Goal: Task Accomplishment & Management: Manage account settings

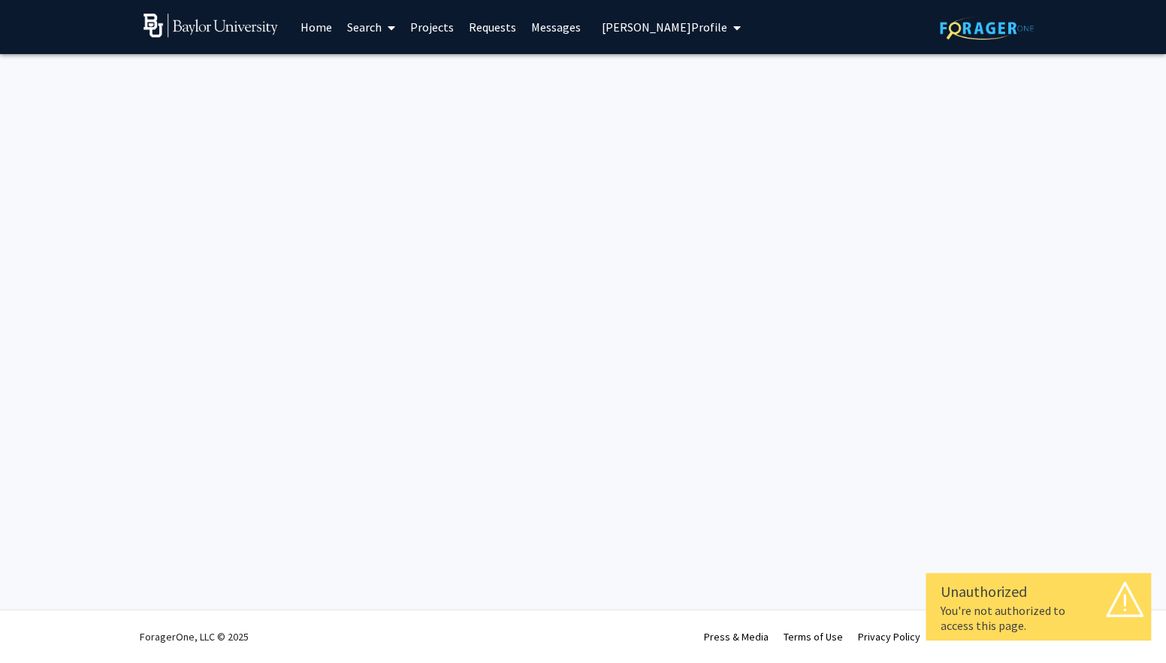
click at [612, 32] on span "[PERSON_NAME] Profile" at bounding box center [664, 27] width 125 height 15
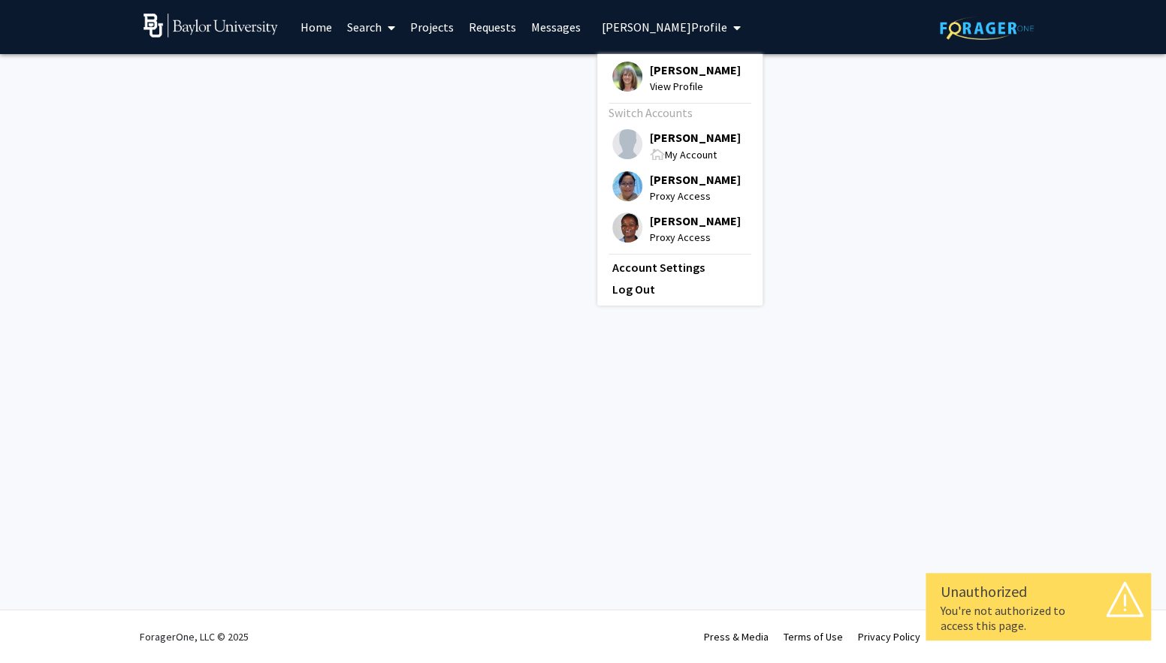
click at [641, 143] on div "[PERSON_NAME] My Account" at bounding box center [676, 146] width 128 height 34
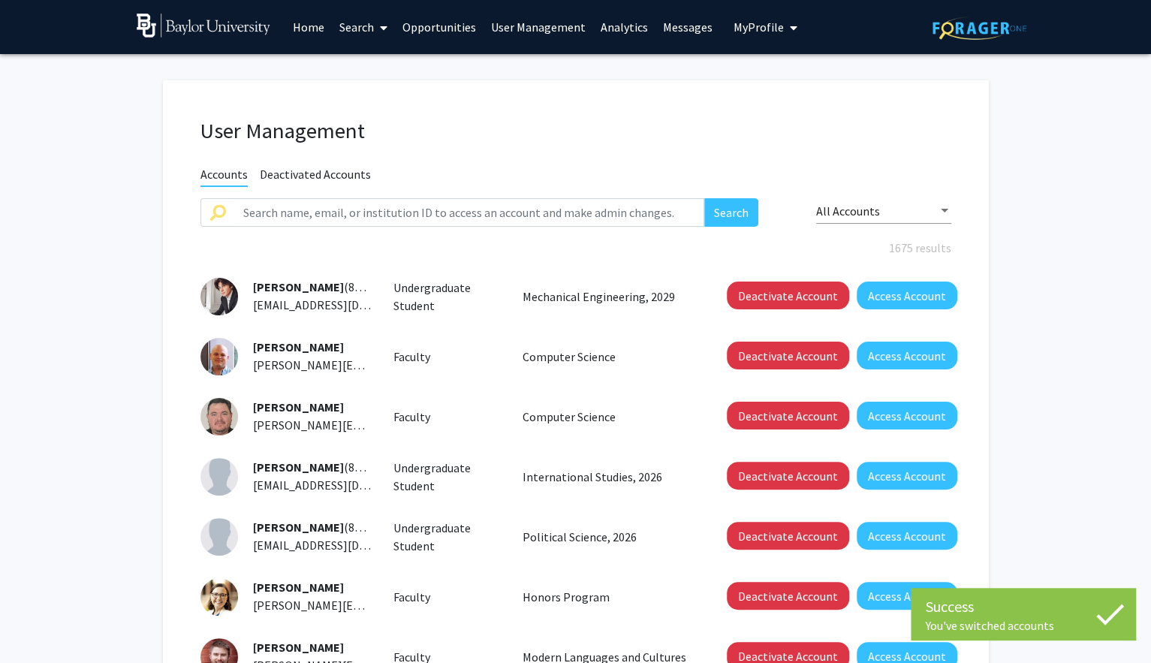
click at [306, 29] on link "Home" at bounding box center [308, 27] width 47 height 53
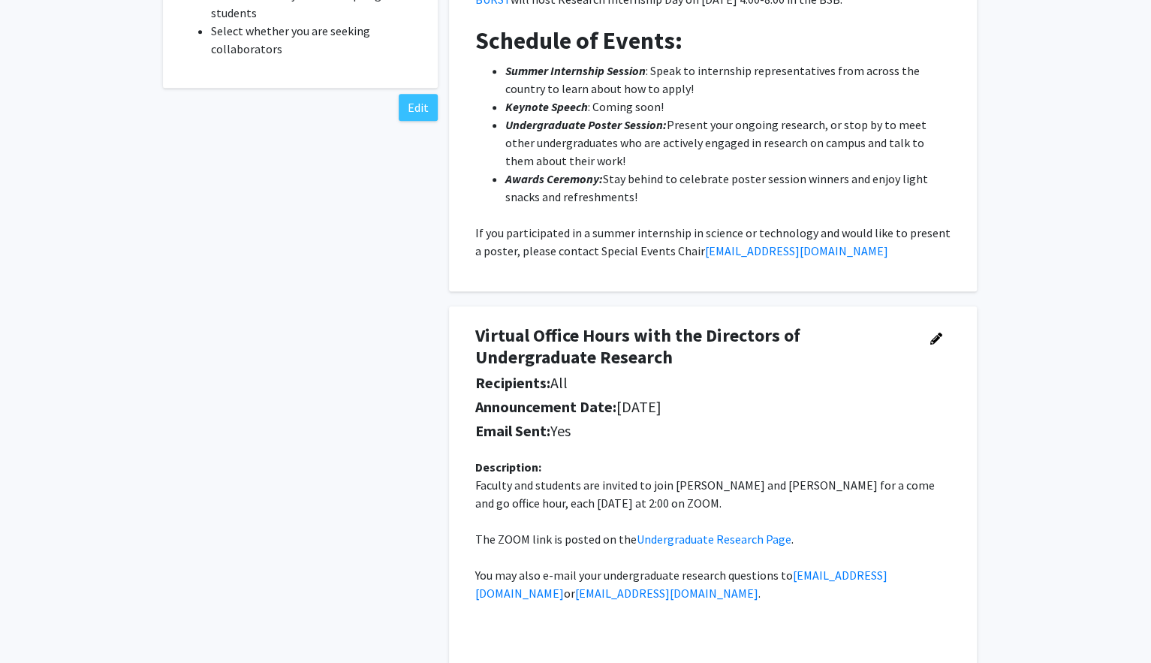
scroll to position [704, 0]
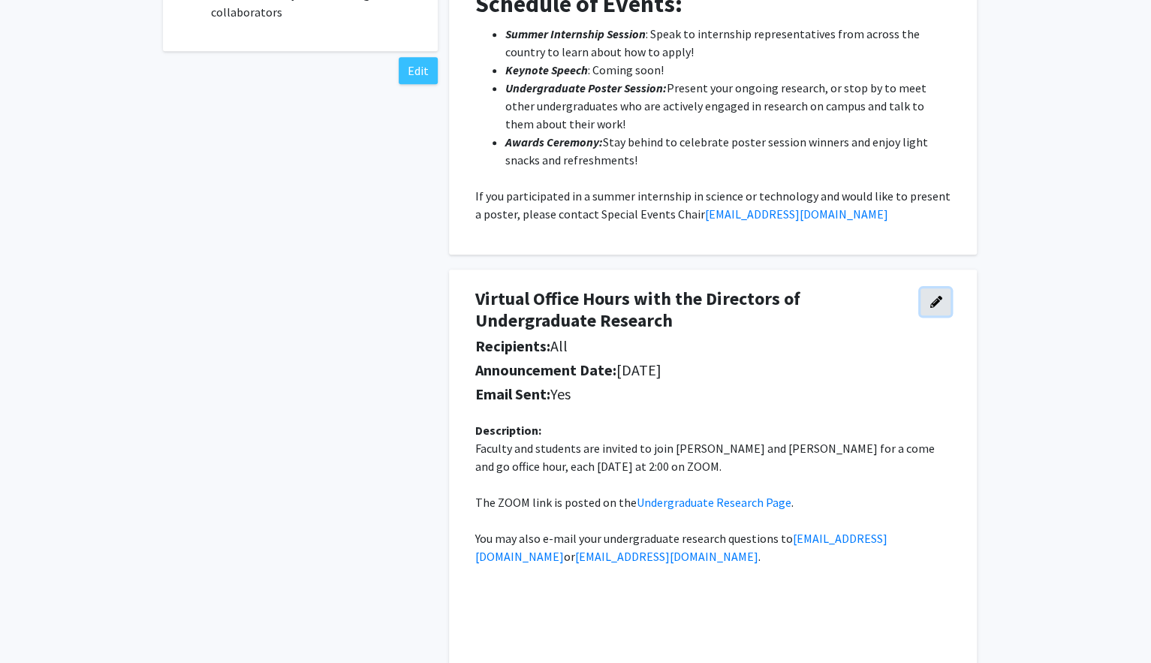
click at [944, 303] on button "button" at bounding box center [936, 301] width 30 height 27
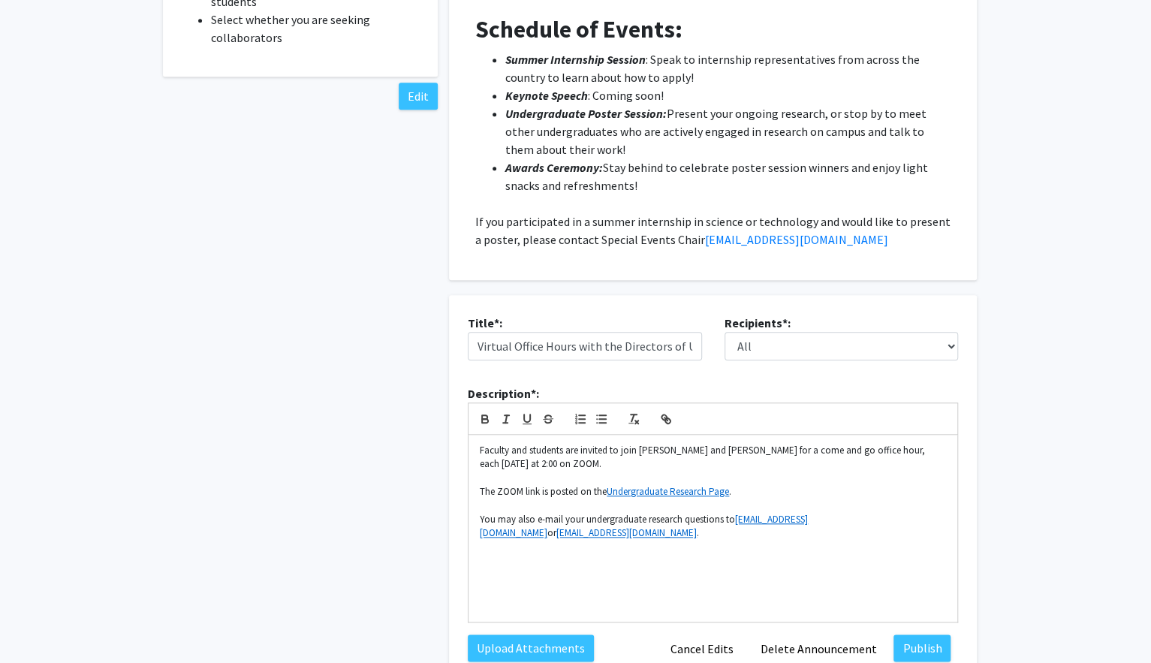
scroll to position [741, 0]
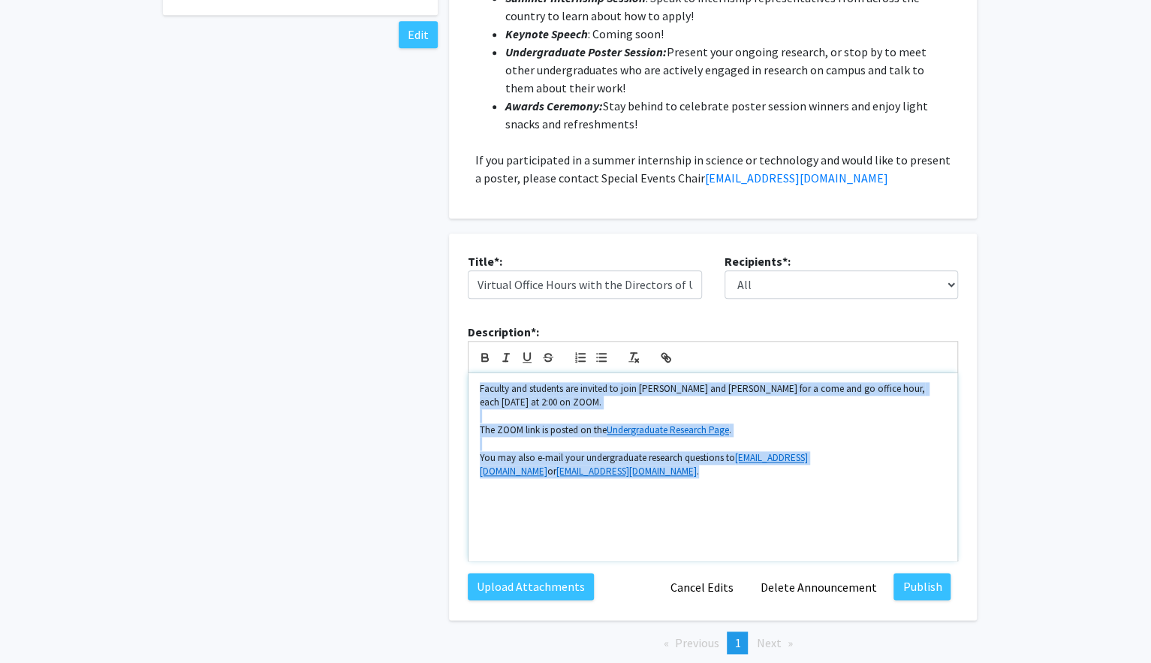
drag, startPoint x: 607, startPoint y: 478, endPoint x: 475, endPoint y: 386, distance: 161.3
click at [475, 387] on div "Faculty and students are invited to join [PERSON_NAME] and [PERSON_NAME] for a …" at bounding box center [713, 467] width 489 height 188
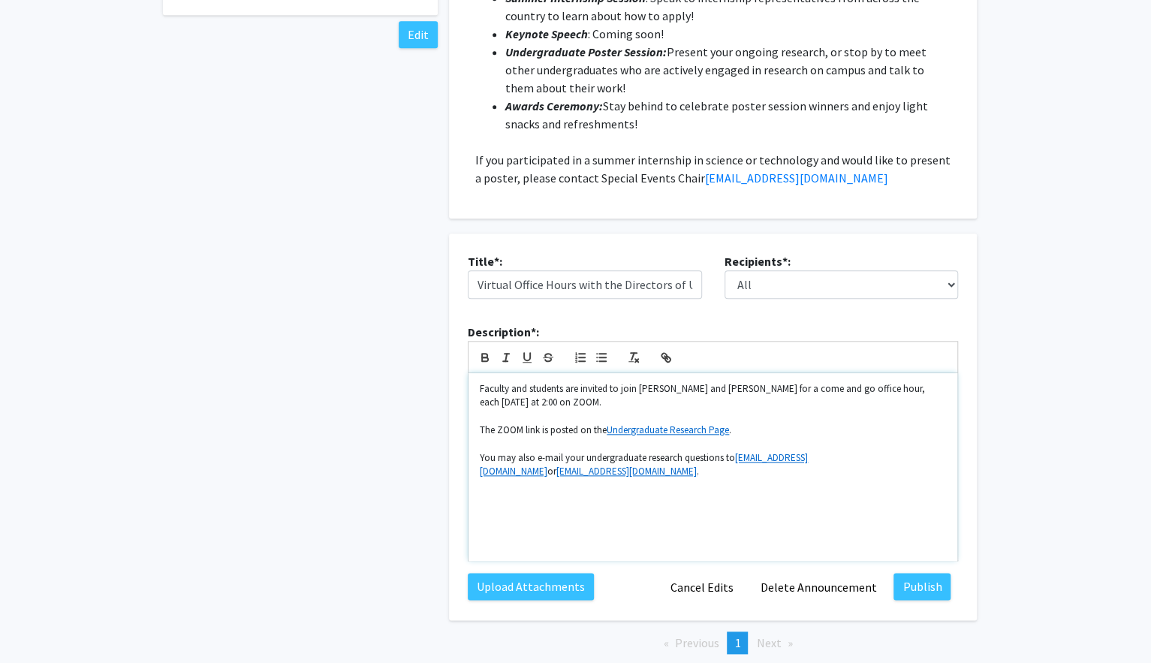
click at [768, 535] on div "Faculty and students are invited to join [PERSON_NAME] and [PERSON_NAME] for a …" at bounding box center [713, 467] width 489 height 188
click at [816, 595] on button "Delete Announcement" at bounding box center [818, 587] width 136 height 29
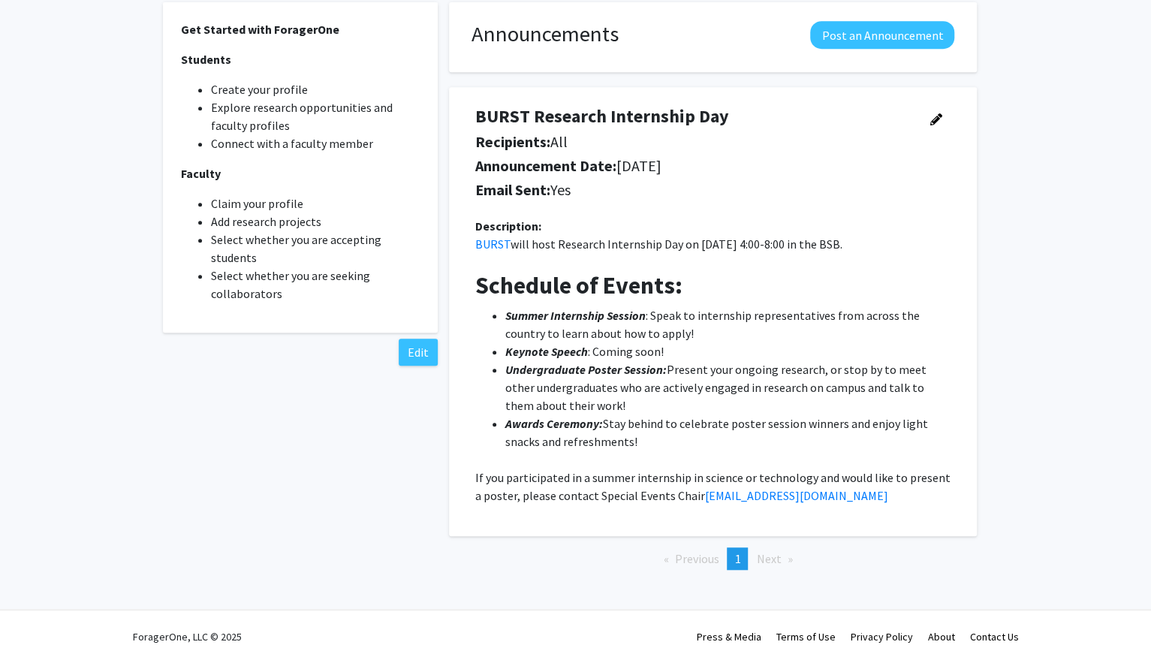
scroll to position [0, 0]
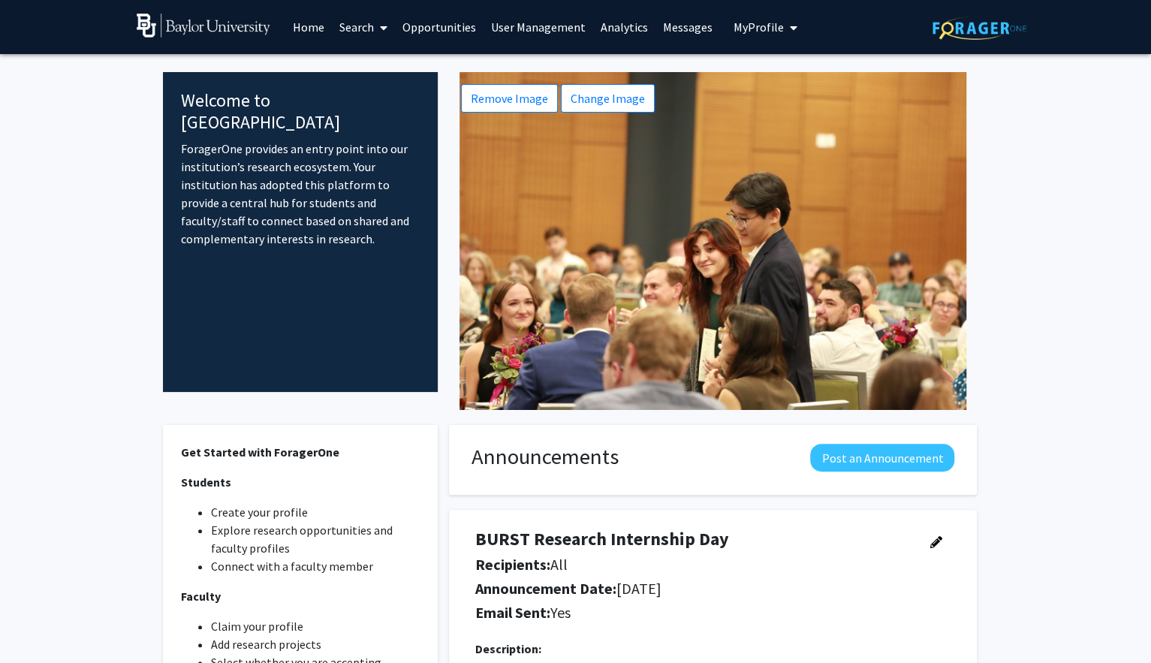
click at [511, 24] on link "User Management" at bounding box center [539, 27] width 110 height 53
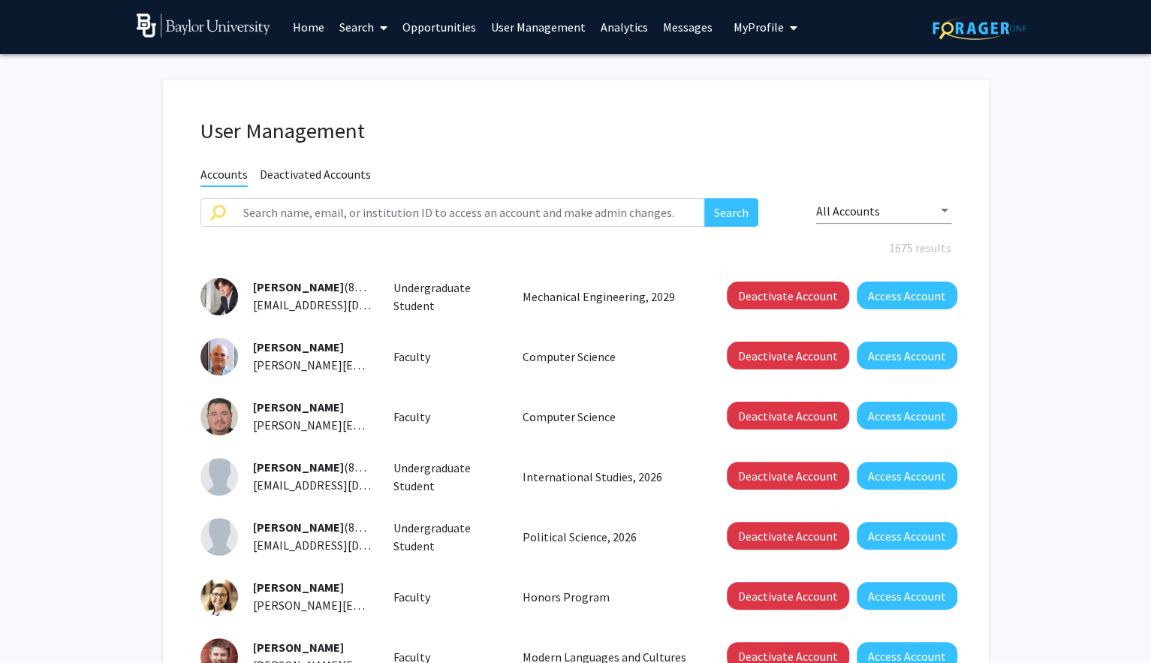
click at [622, 21] on link "Analytics" at bounding box center [624, 27] width 62 height 53
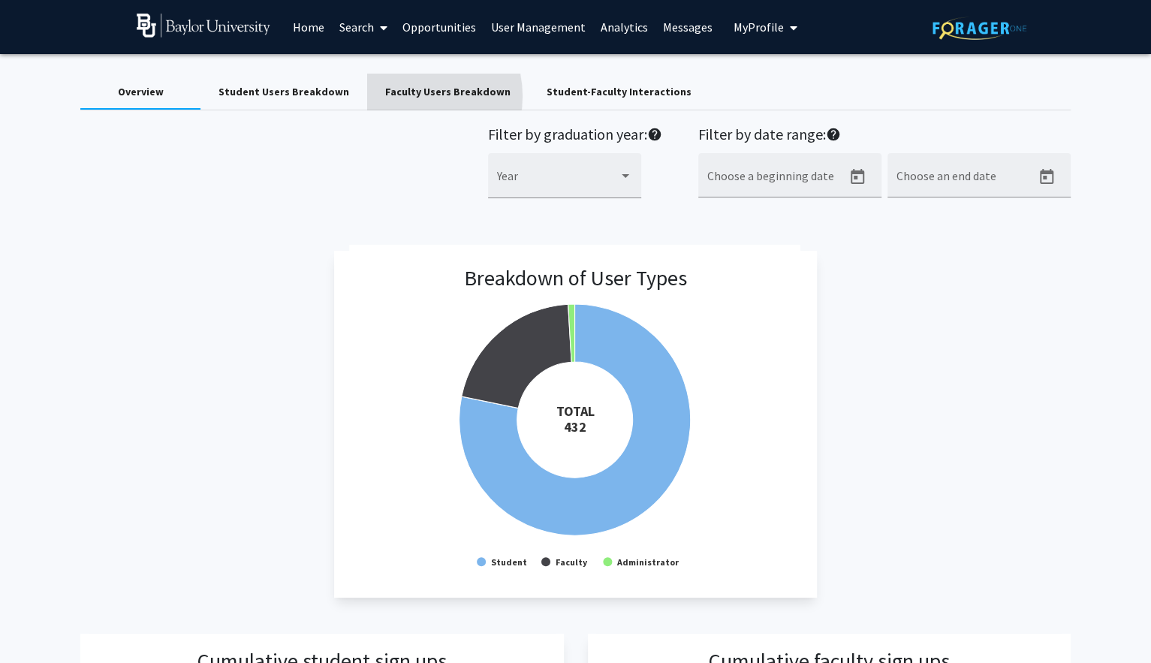
click at [400, 96] on div "Faculty Users Breakdown" at bounding box center [447, 92] width 125 height 16
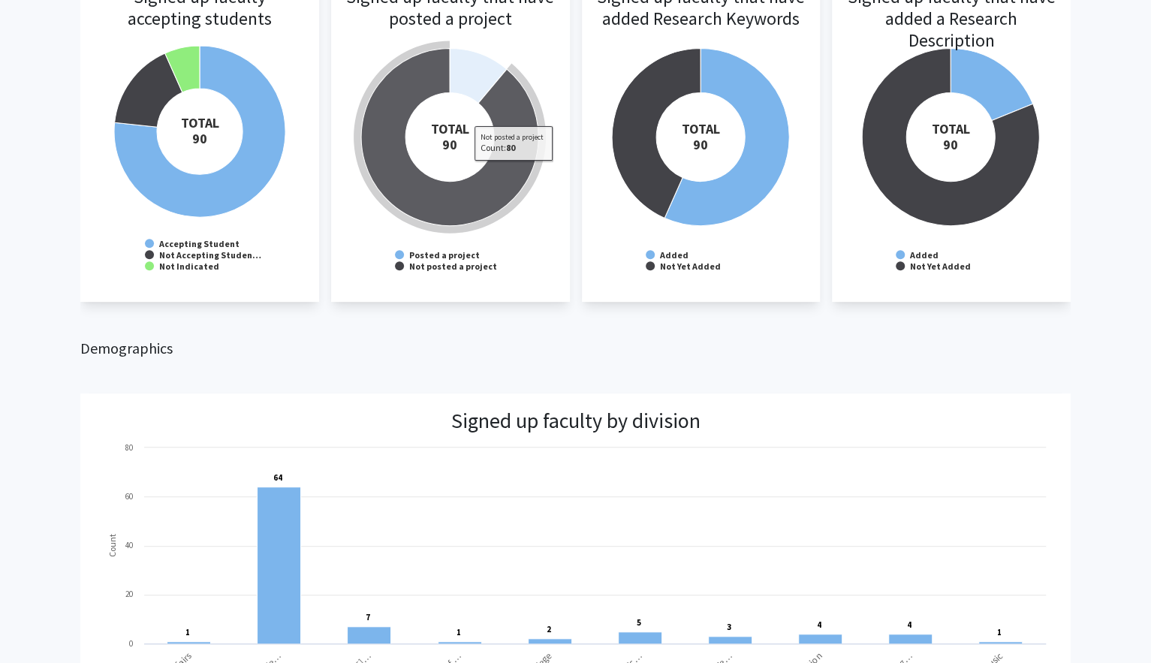
scroll to position [65, 0]
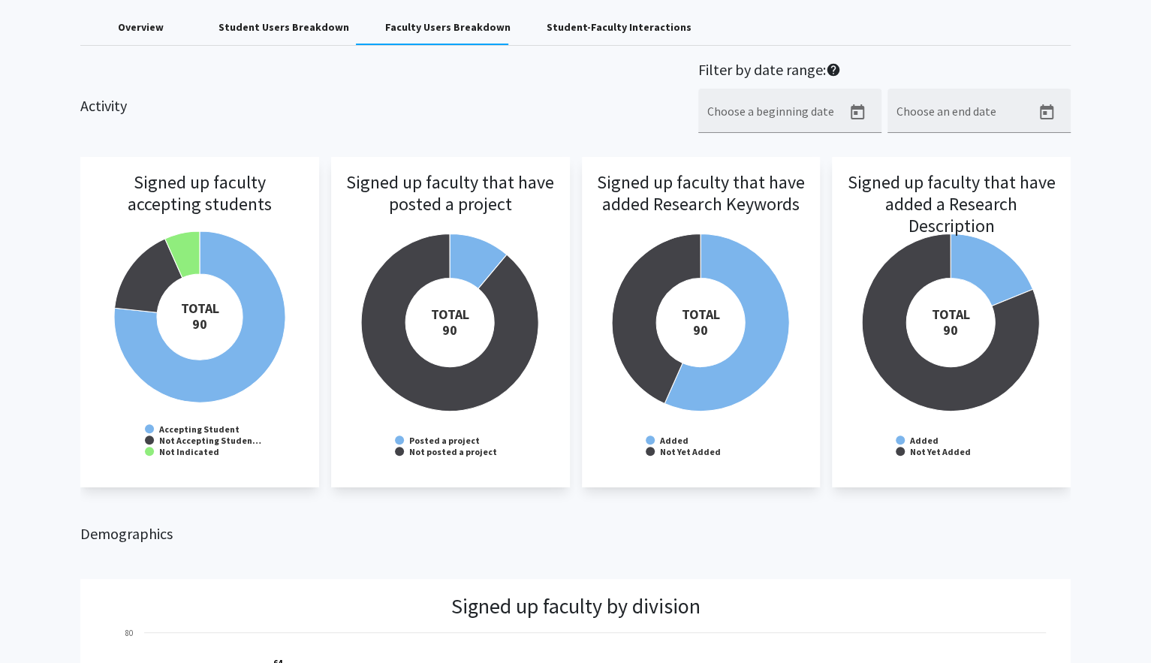
click at [547, 30] on div "Student-Faculty Interactions" at bounding box center [619, 28] width 145 height 16
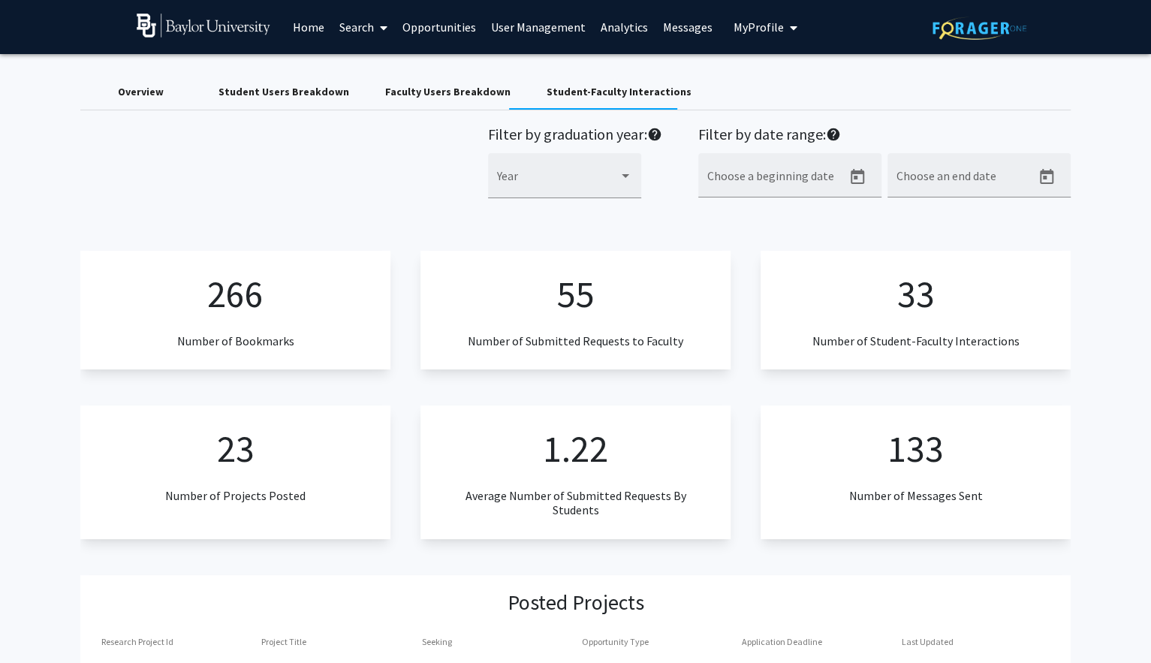
scroll to position [12, 0]
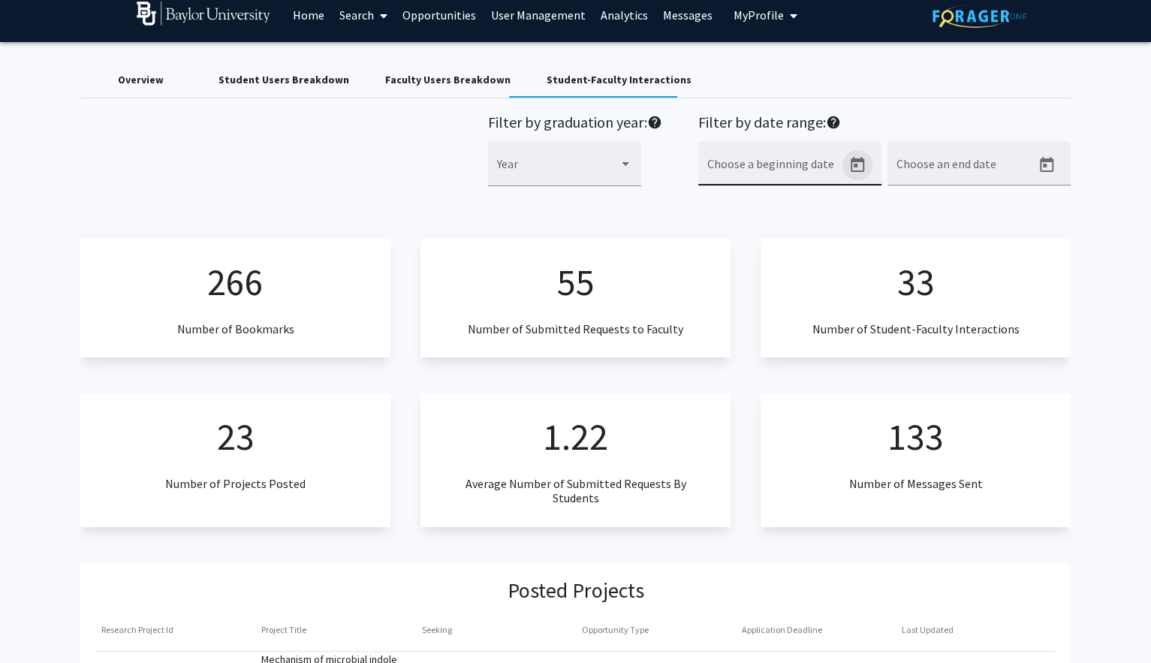
click at [860, 165] on icon "Open calendar" at bounding box center [858, 165] width 18 height 18
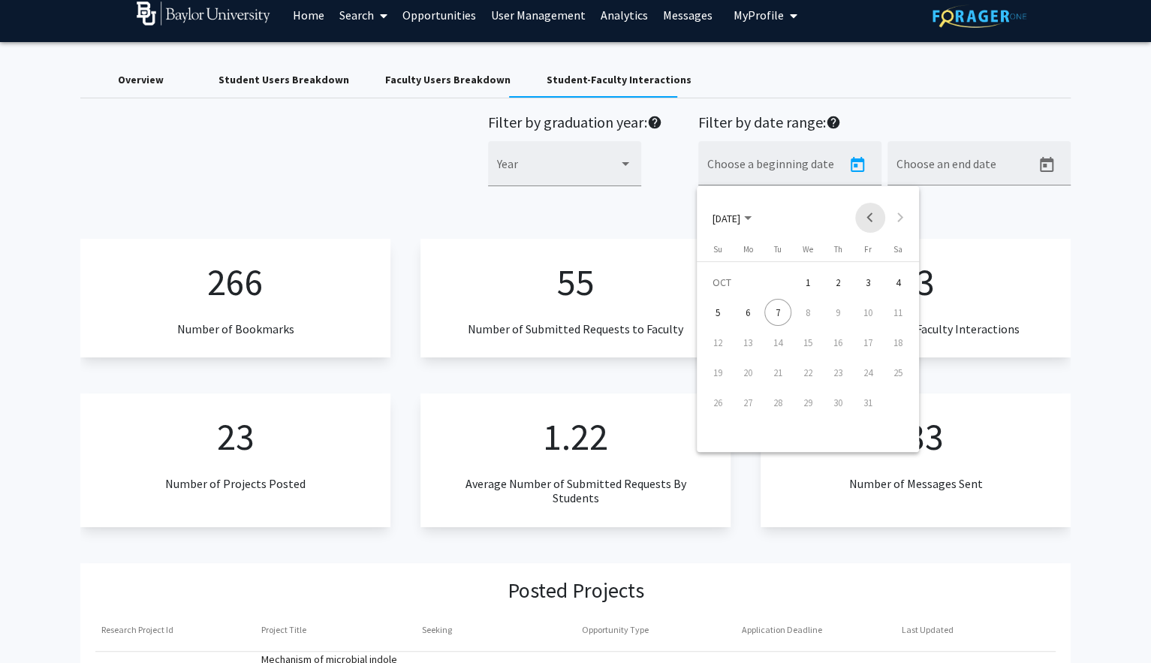
click at [872, 220] on button "Previous month" at bounding box center [870, 218] width 30 height 30
click at [777, 433] on div "30" at bounding box center [778, 432] width 27 height 27
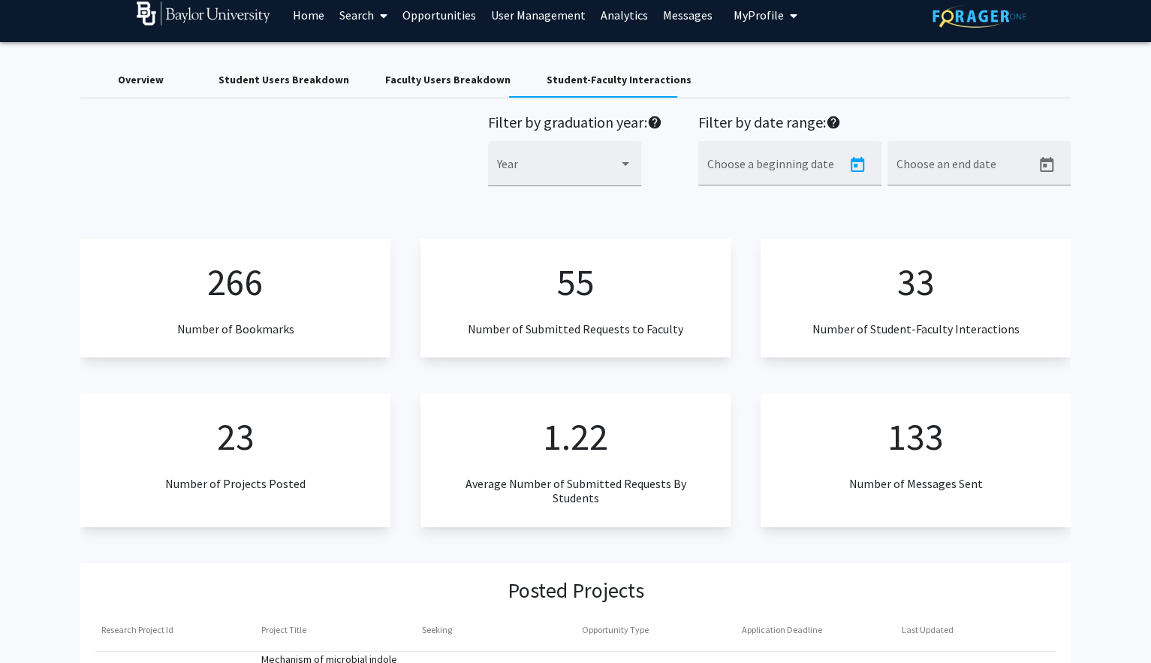
type input "[DATE]"
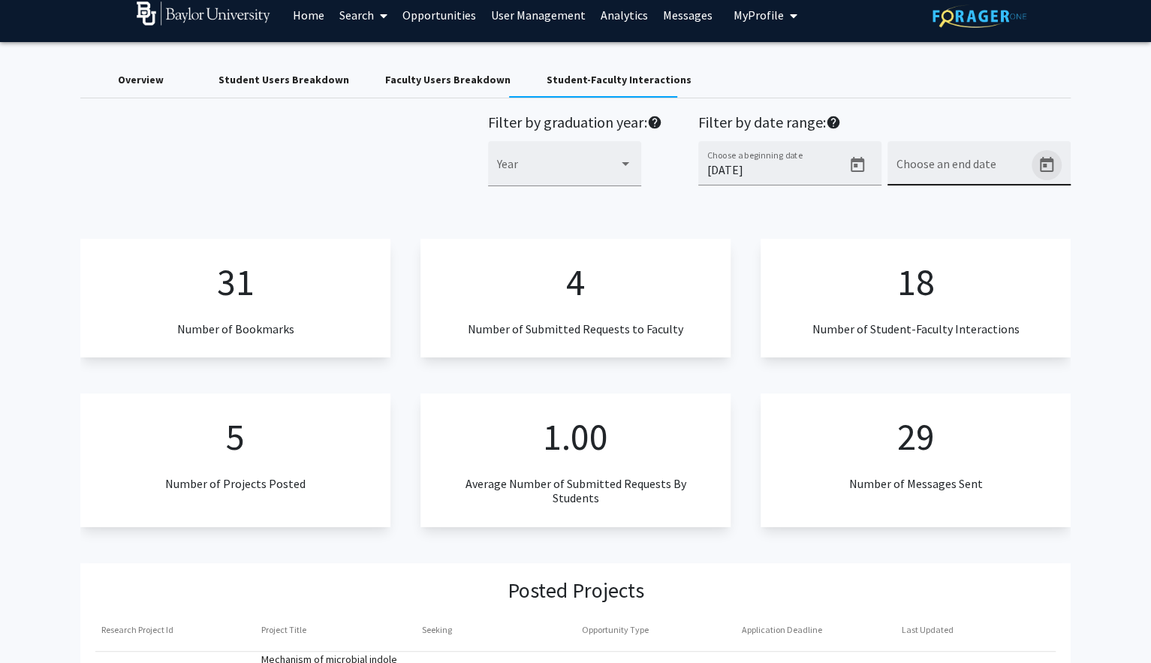
click at [1042, 165] on icon "Open calendar" at bounding box center [1047, 164] width 14 height 15
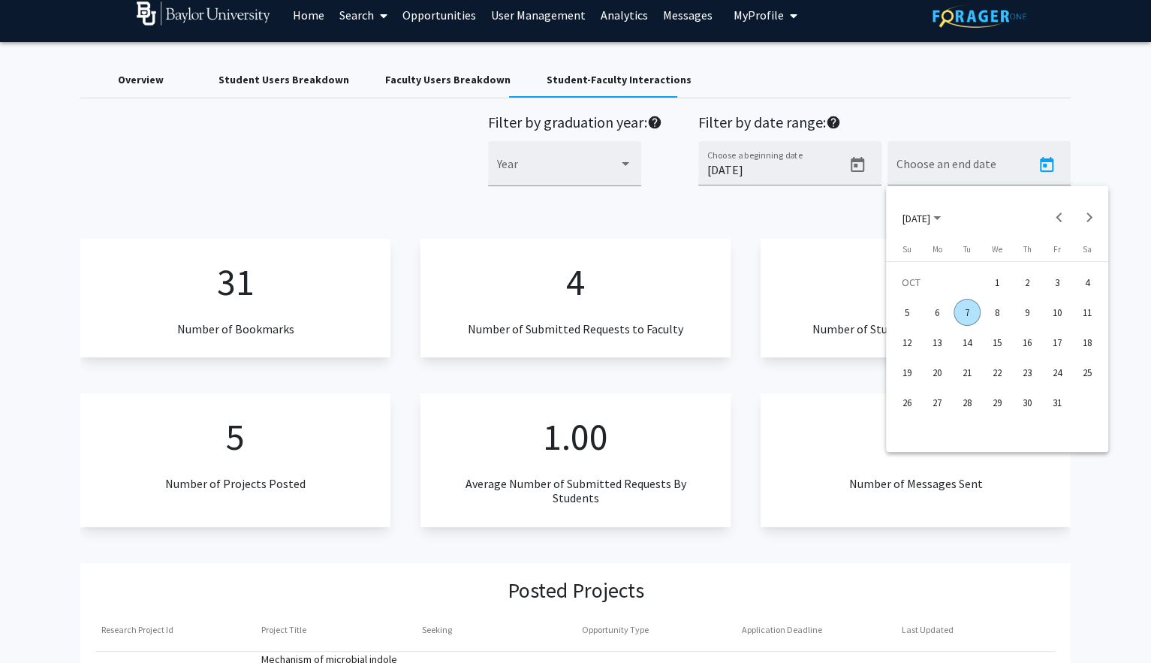
click at [971, 315] on div "7" at bounding box center [967, 312] width 27 height 27
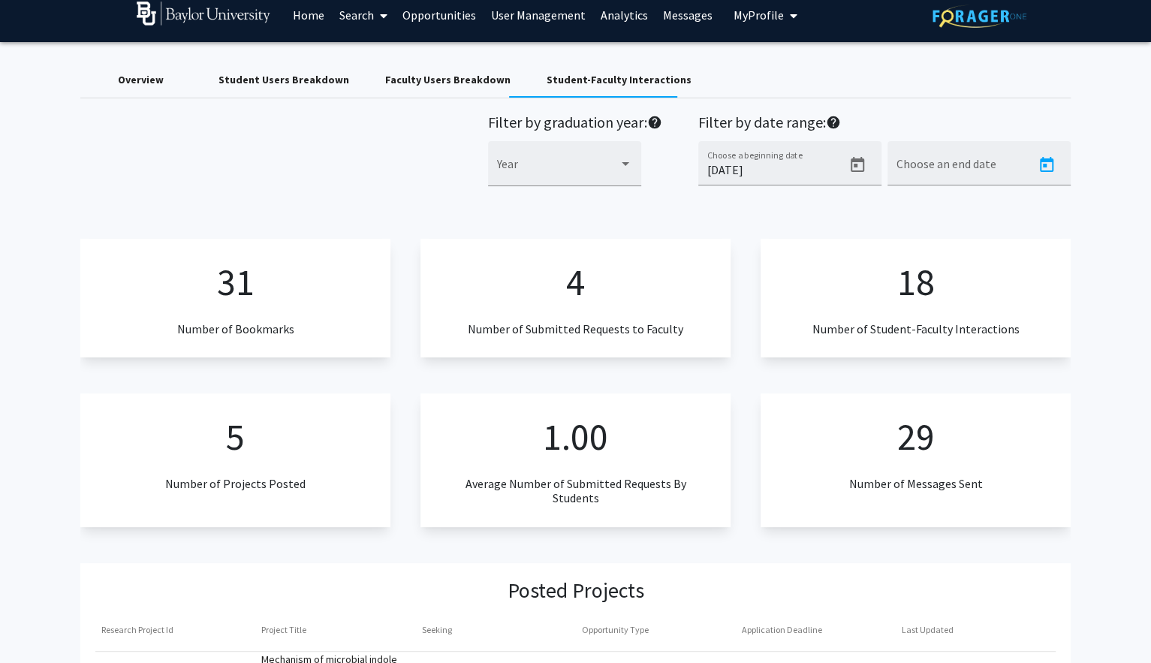
type input "[DATE]"
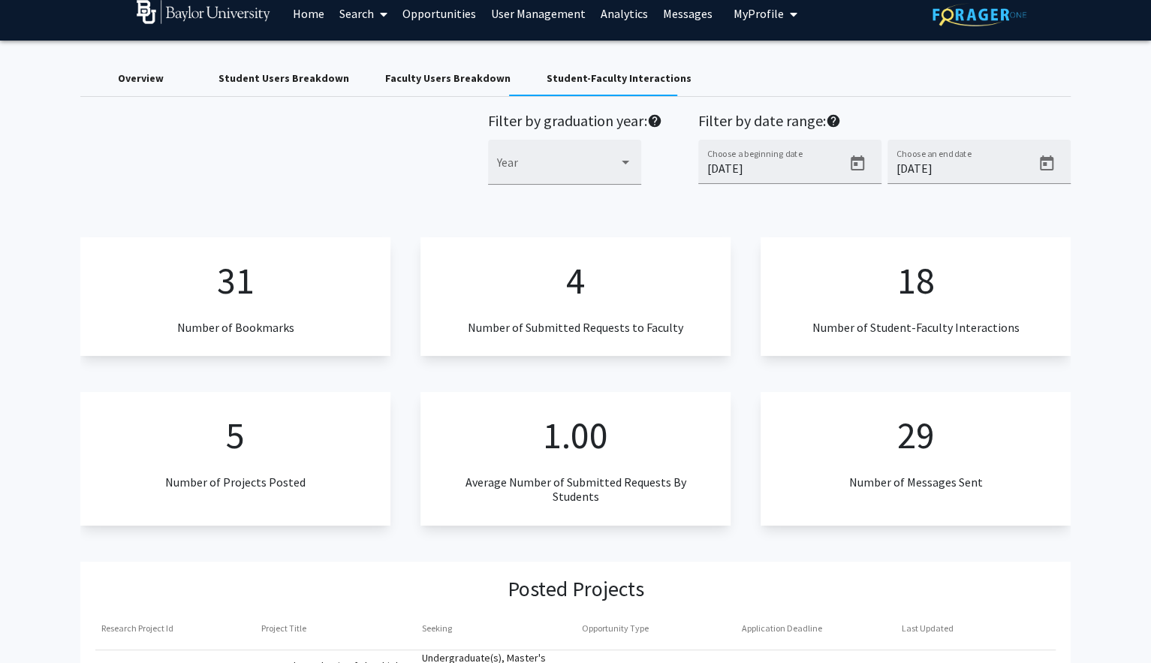
scroll to position [0, 0]
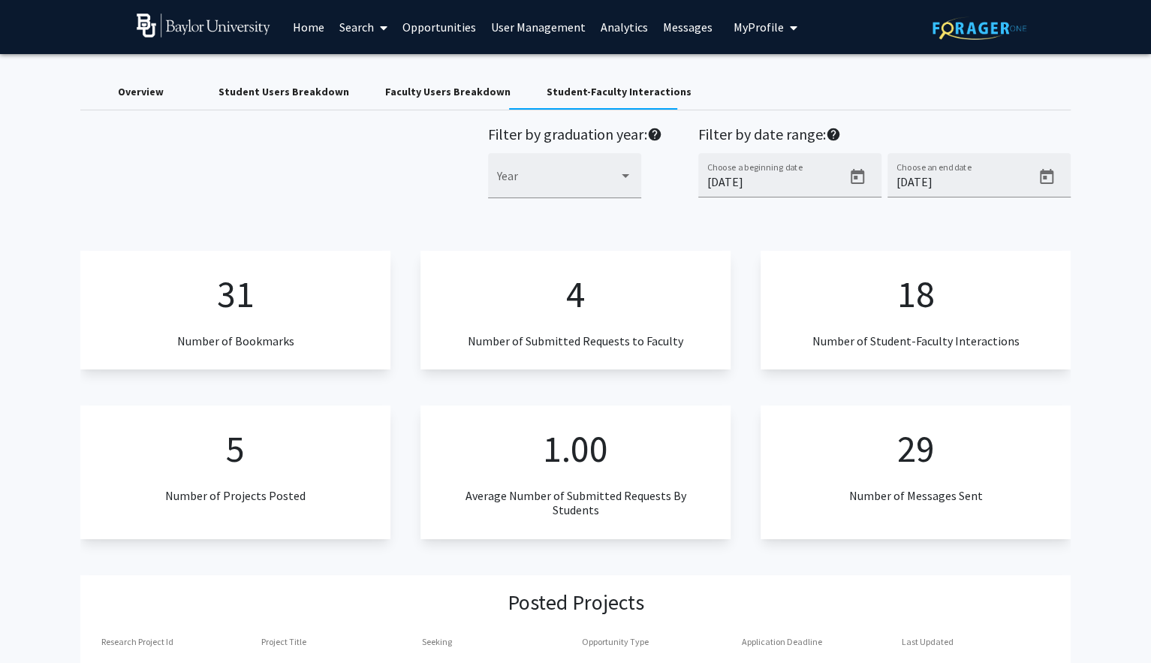
click at [371, 28] on link "Search" at bounding box center [363, 27] width 63 height 53
click at [388, 63] on span "Faculty/Staff" at bounding box center [387, 69] width 110 height 30
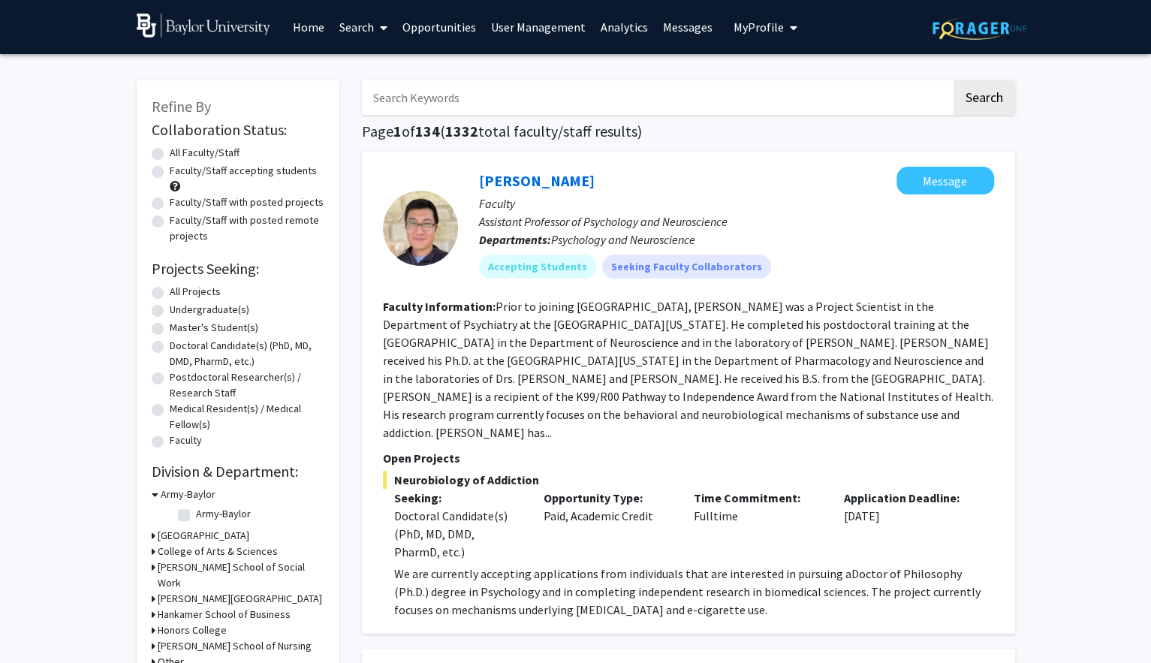
click at [411, 101] on input "Search Keywords" at bounding box center [657, 97] width 590 height 35
type input "alley"
click at [966, 101] on button "Search" at bounding box center [985, 97] width 62 height 35
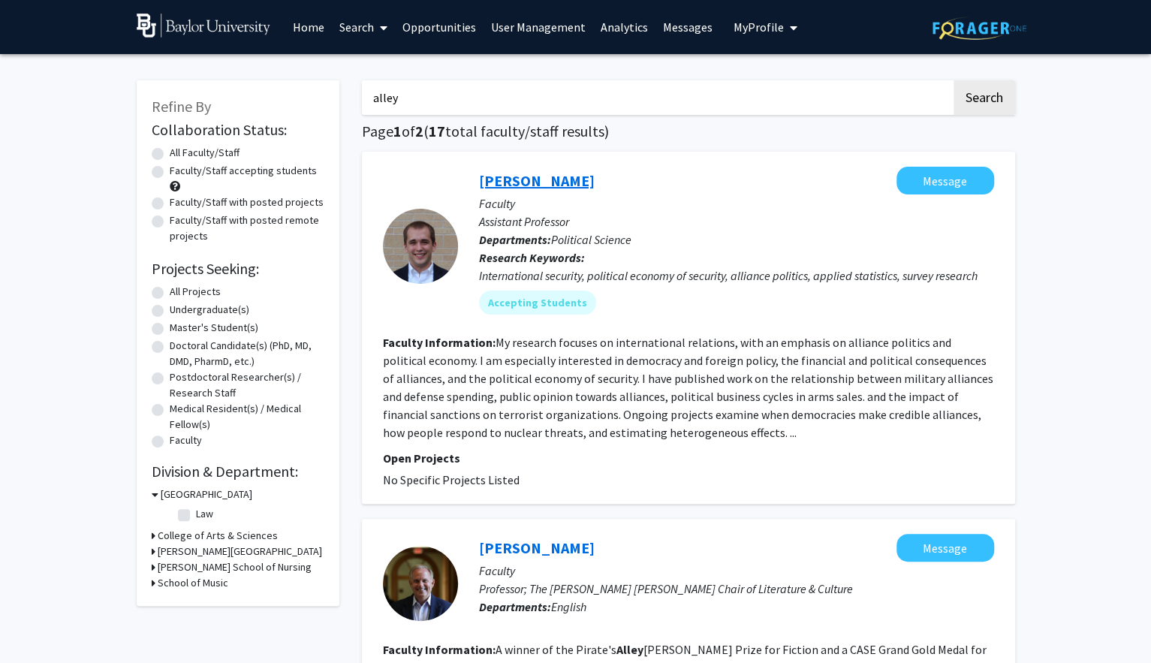
click at [491, 180] on link "[PERSON_NAME]" at bounding box center [537, 180] width 116 height 19
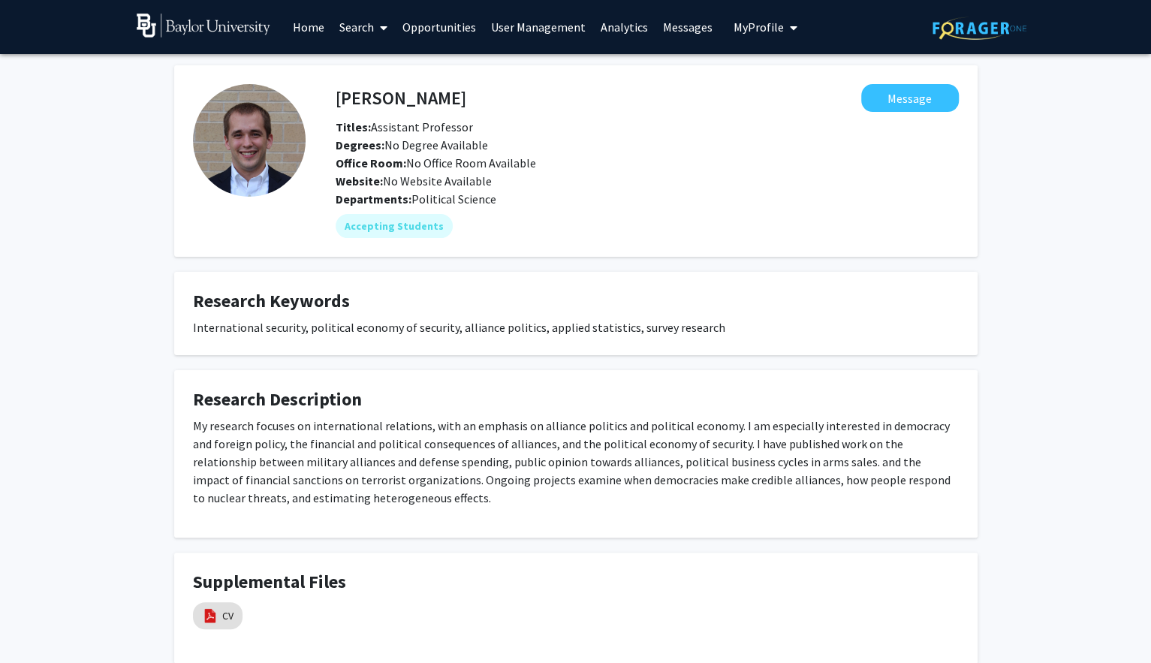
click at [538, 27] on link "User Management" at bounding box center [539, 27] width 110 height 53
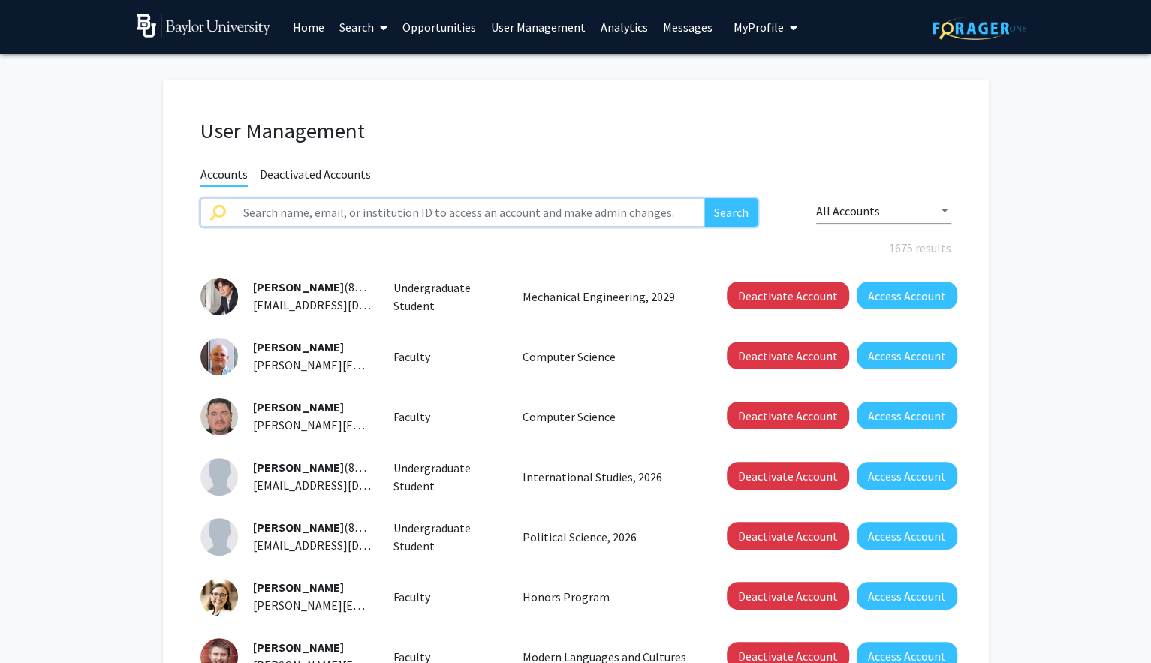
click at [377, 217] on input "text" at bounding box center [469, 212] width 471 height 29
click at [730, 216] on button "Search" at bounding box center [731, 212] width 54 height 29
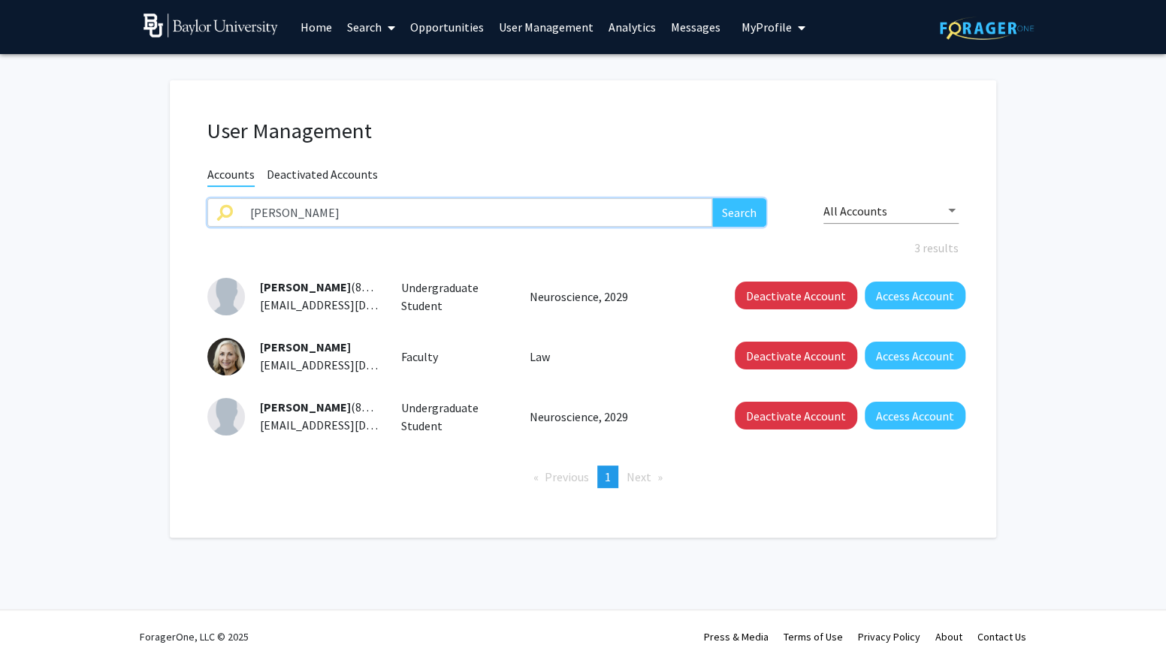
click at [260, 213] on input "[PERSON_NAME]" at bounding box center [476, 212] width 471 height 29
type input "alley"
click at [719, 201] on button "Search" at bounding box center [739, 212] width 54 height 29
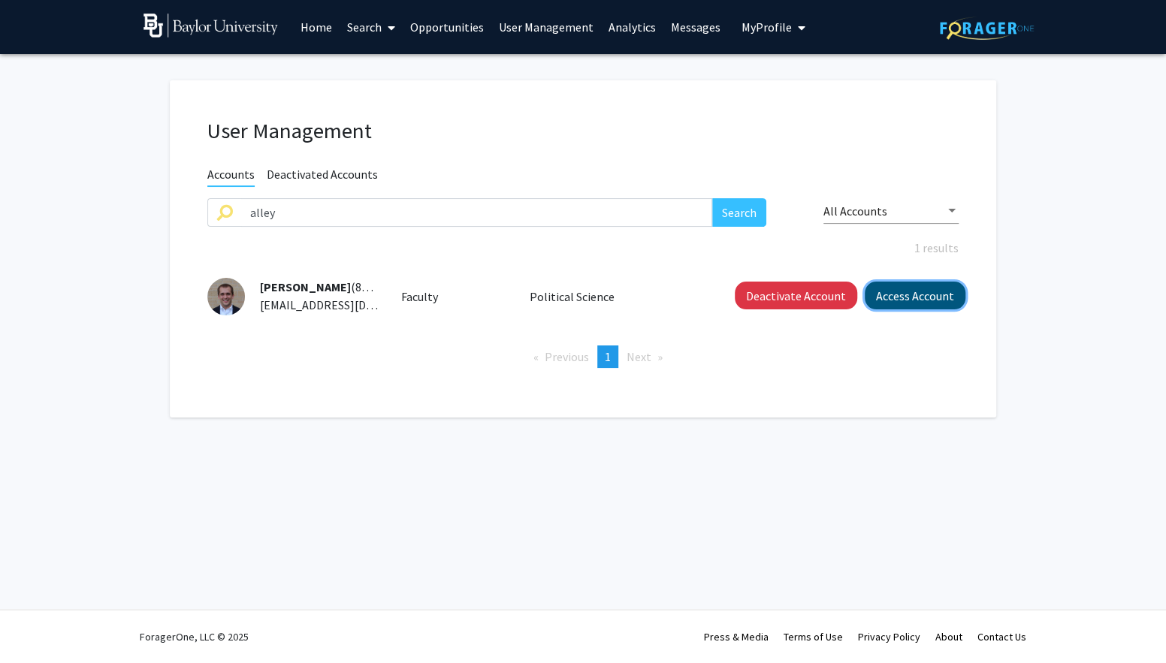
click at [927, 288] on button "Access Account" at bounding box center [914, 296] width 101 height 28
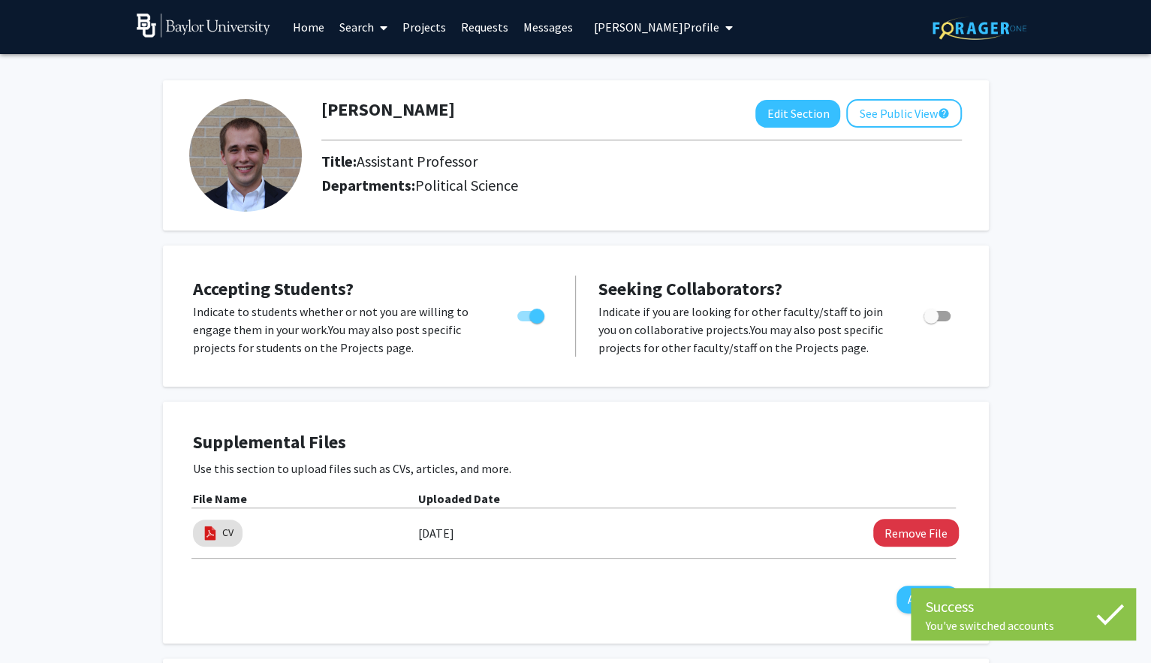
click at [540, 30] on link "Messages" at bounding box center [548, 27] width 65 height 53
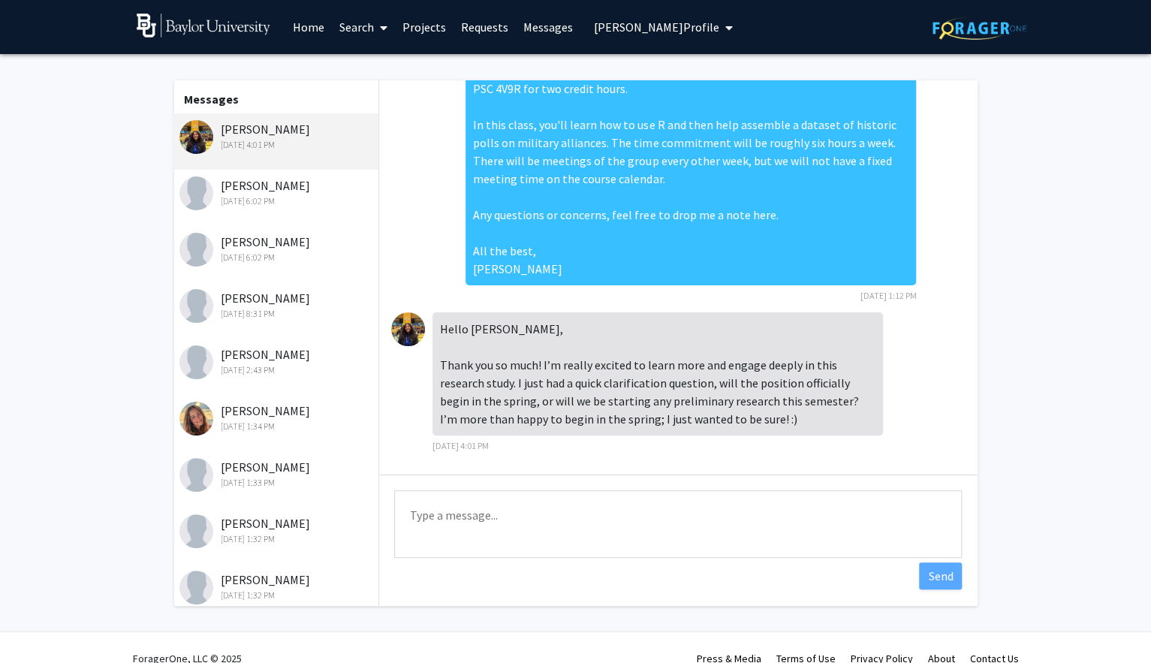
scroll to position [22, 0]
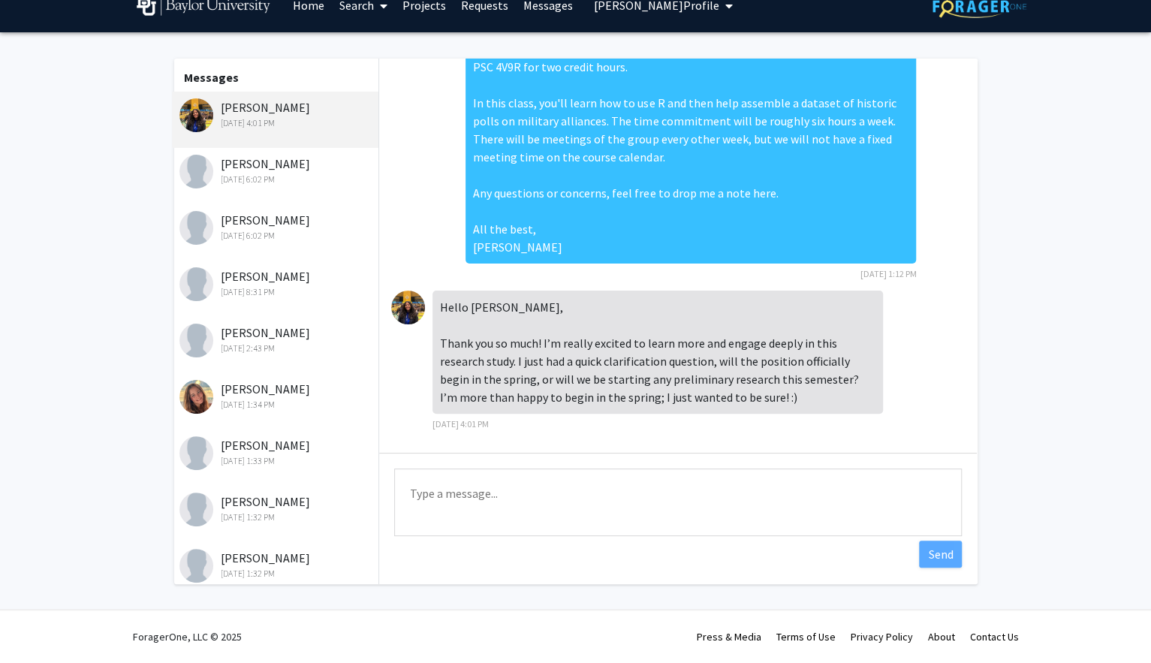
click at [232, 397] on div "[PERSON_NAME] [DATE] 1:34 PM" at bounding box center [277, 396] width 196 height 32
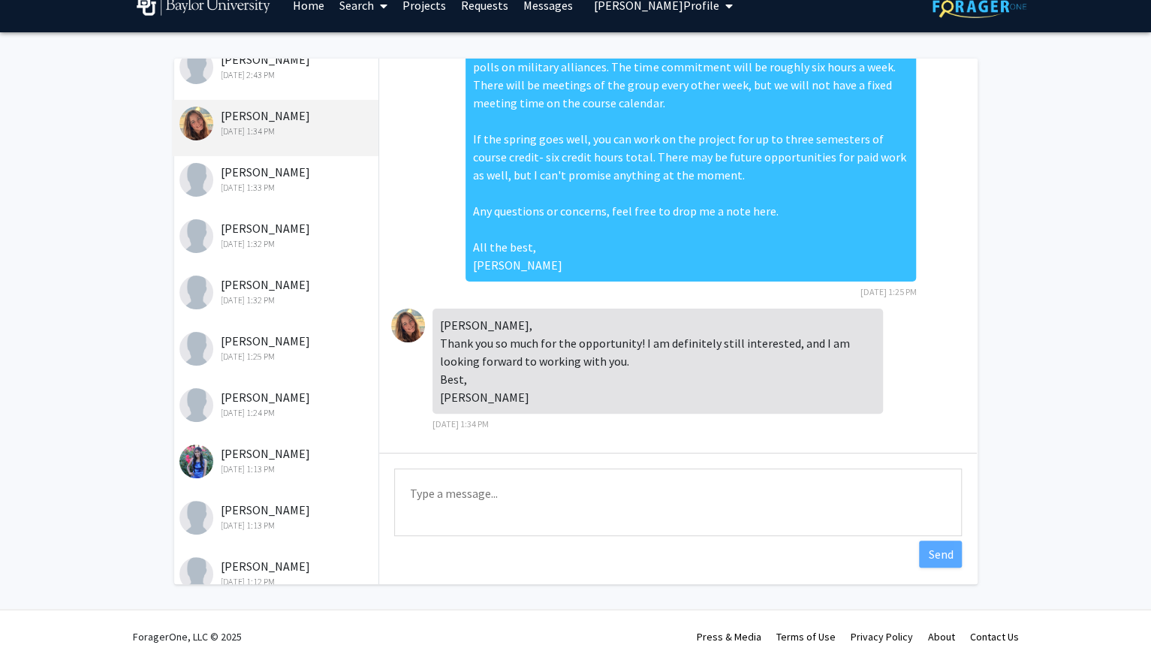
scroll to position [465, 0]
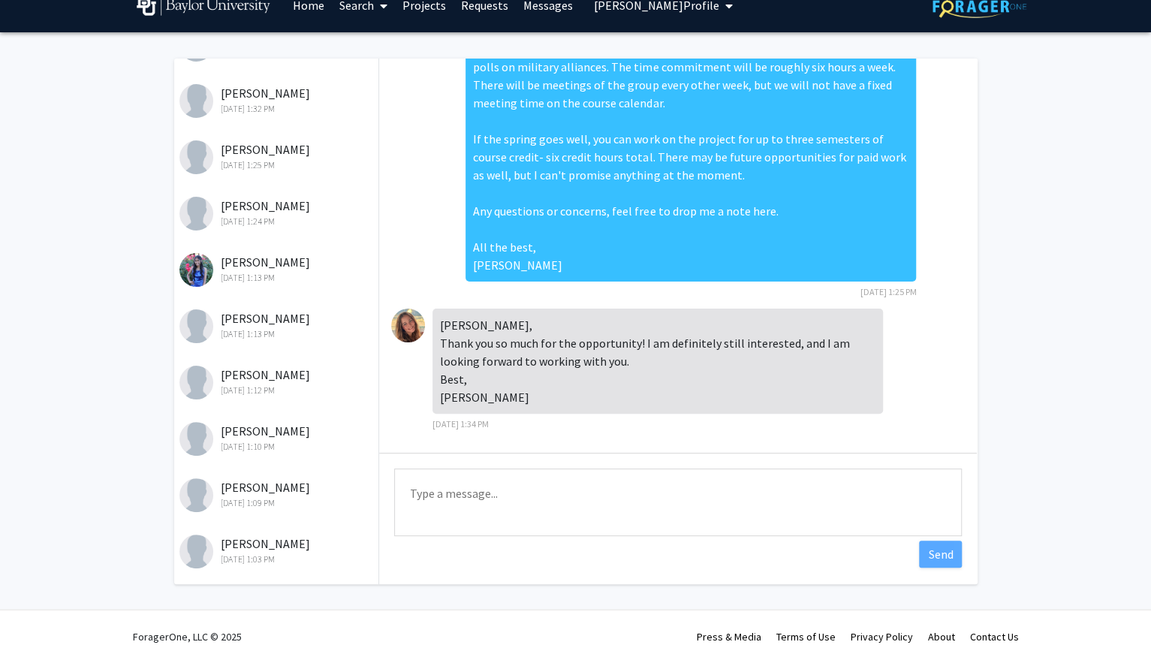
click at [261, 277] on div "[DATE] 1:13 PM" at bounding box center [277, 278] width 196 height 14
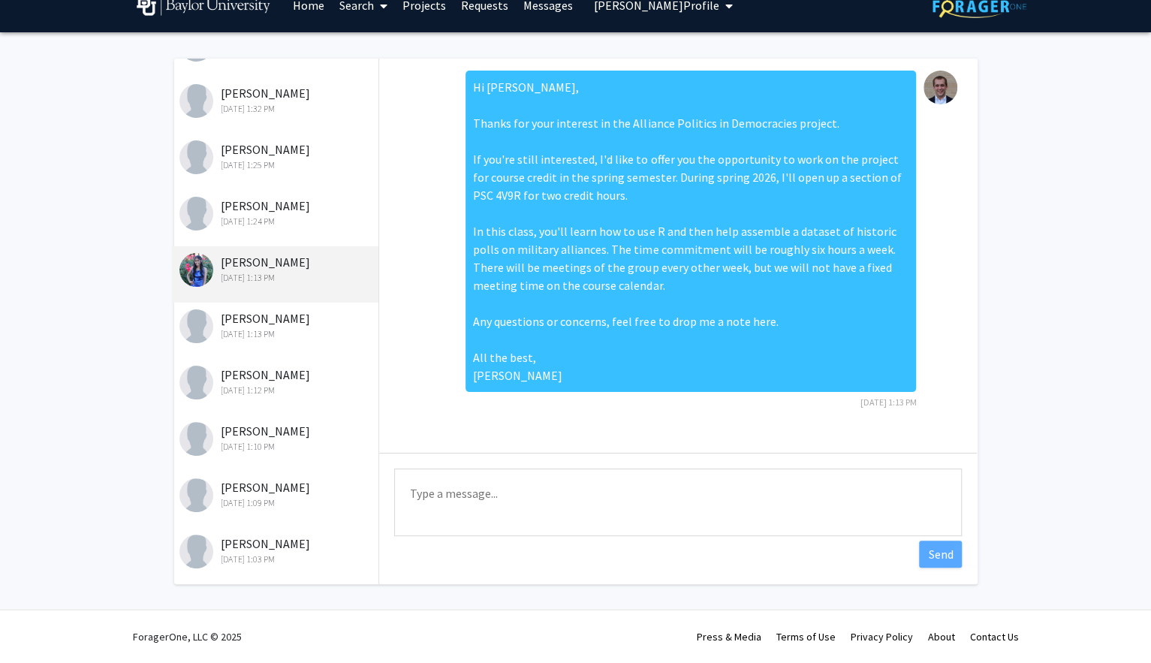
click at [271, 318] on div "[PERSON_NAME] [DATE] 1:13 PM" at bounding box center [277, 325] width 196 height 32
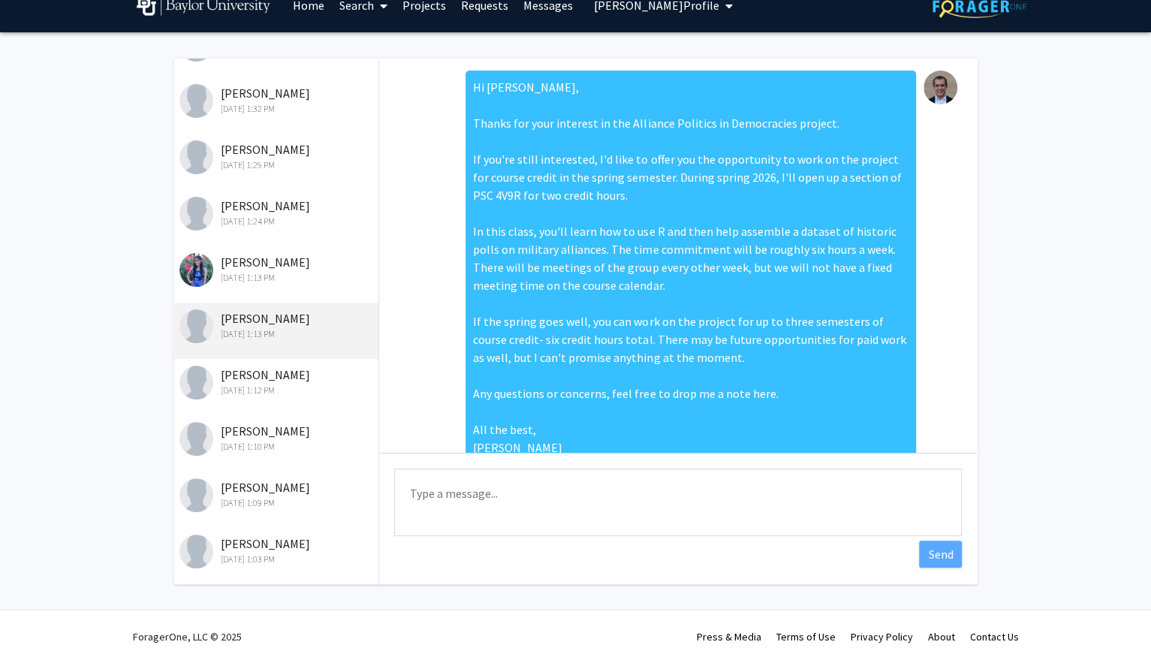
scroll to position [50, 0]
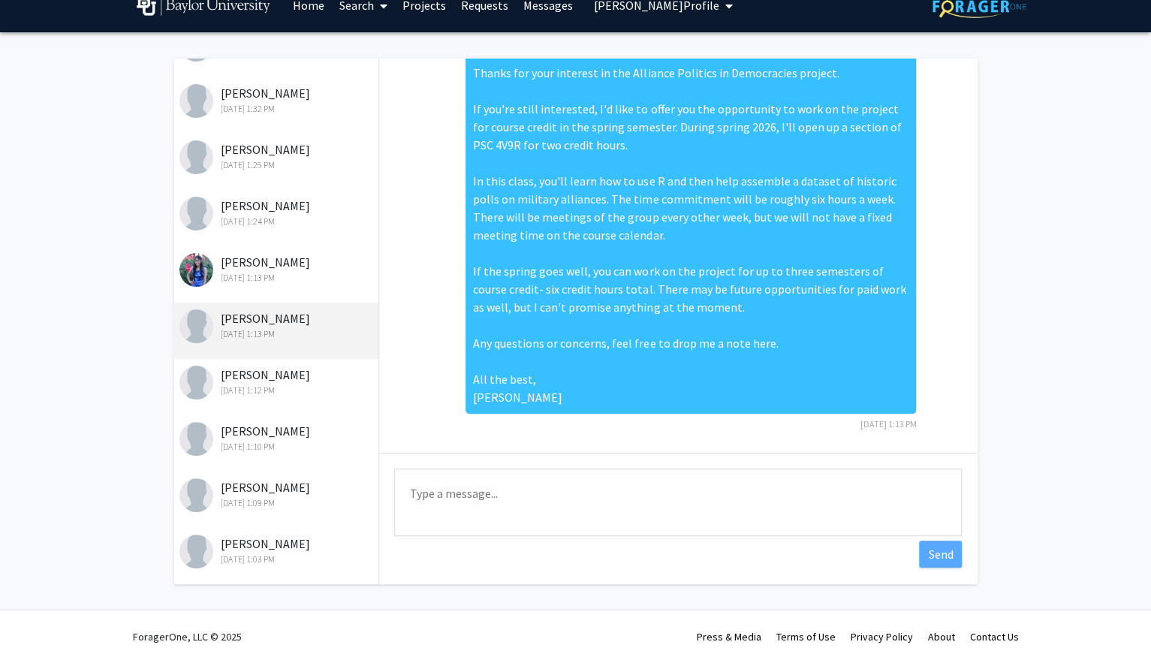
click at [238, 379] on div "[PERSON_NAME] [DATE] 1:12 PM" at bounding box center [277, 382] width 196 height 32
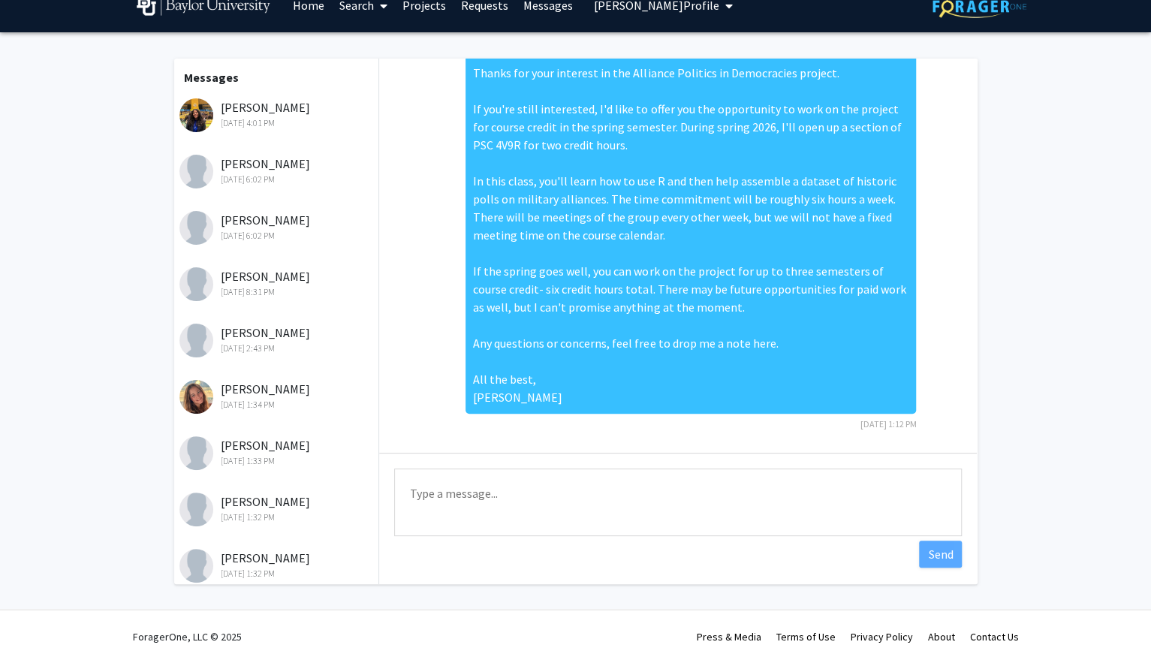
scroll to position [0, 0]
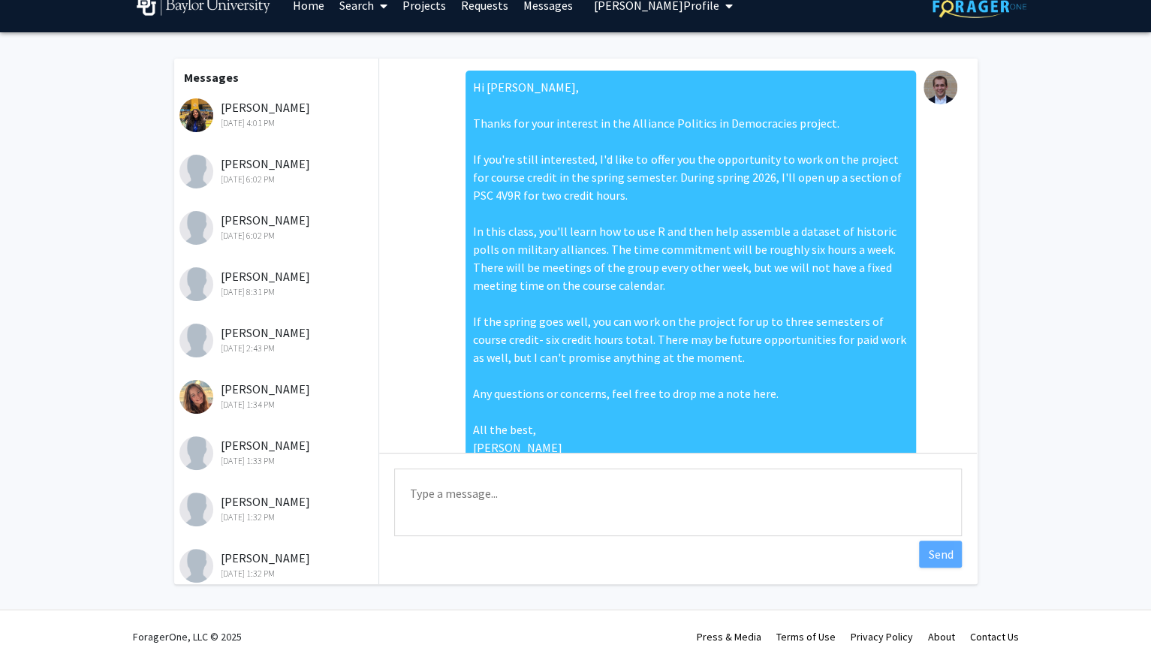
click at [629, 10] on span "[PERSON_NAME] Profile" at bounding box center [656, 5] width 125 height 15
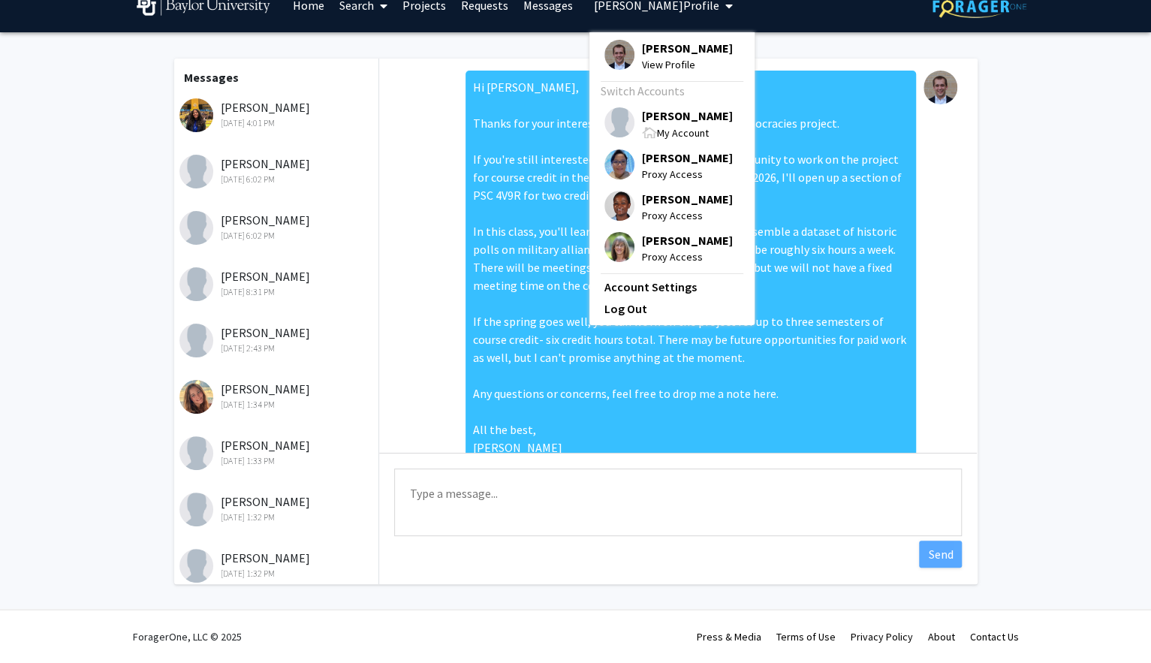
click at [670, 207] on span "[PERSON_NAME]" at bounding box center [687, 199] width 91 height 17
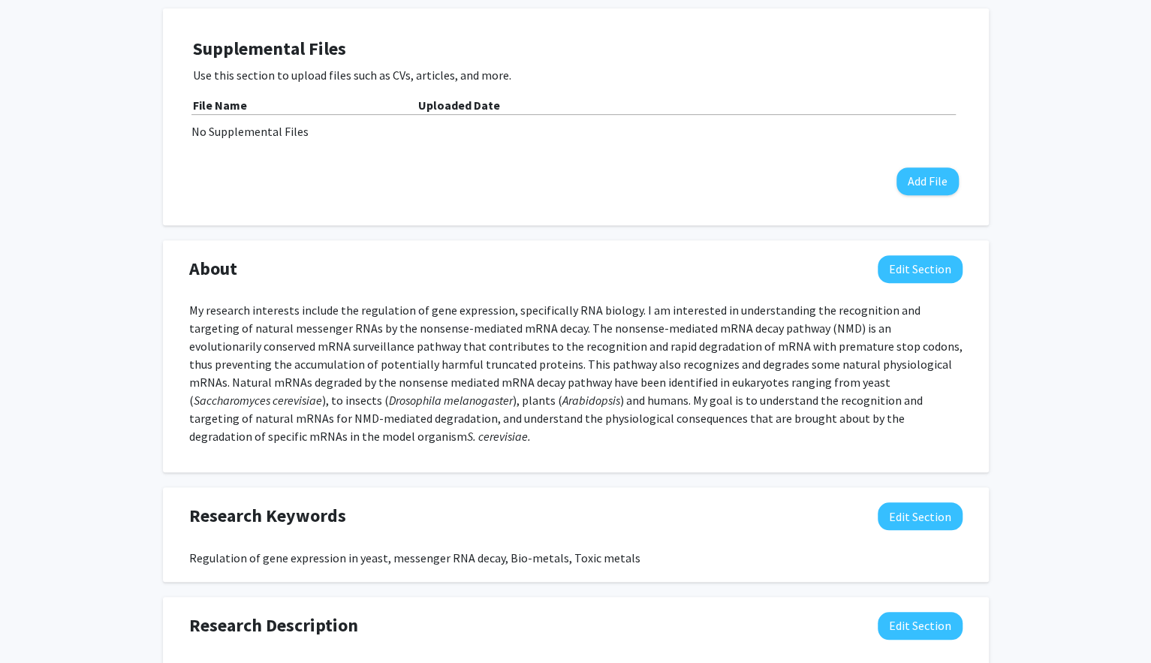
scroll to position [34, 0]
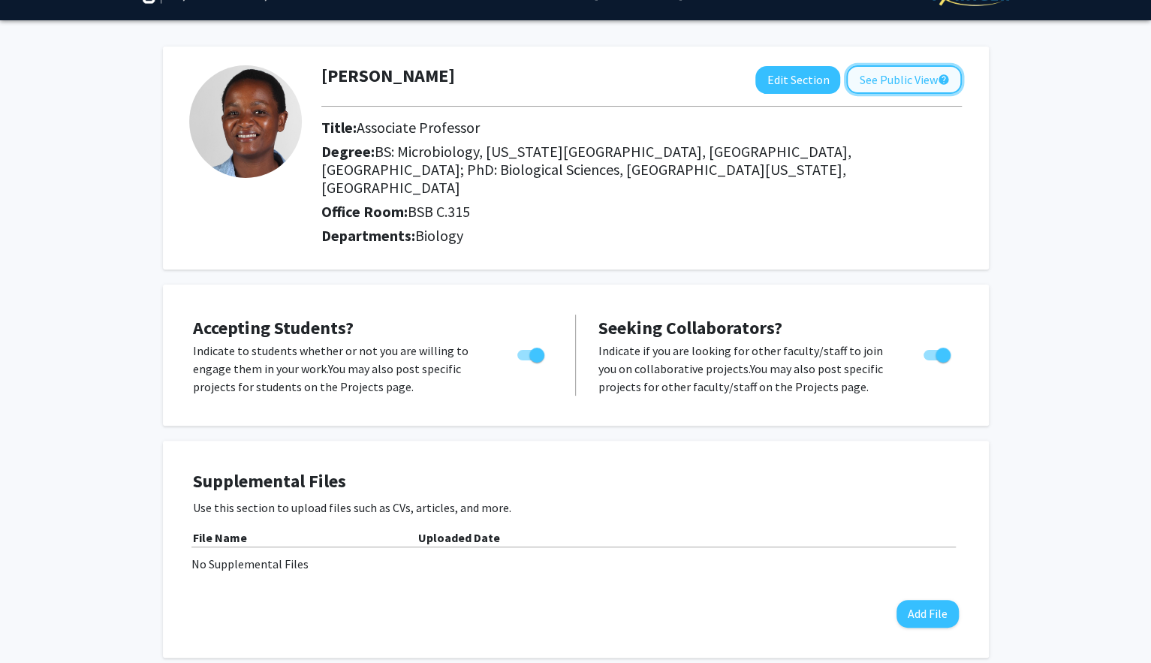
click at [900, 84] on button "See Public View help" at bounding box center [904, 79] width 116 height 29
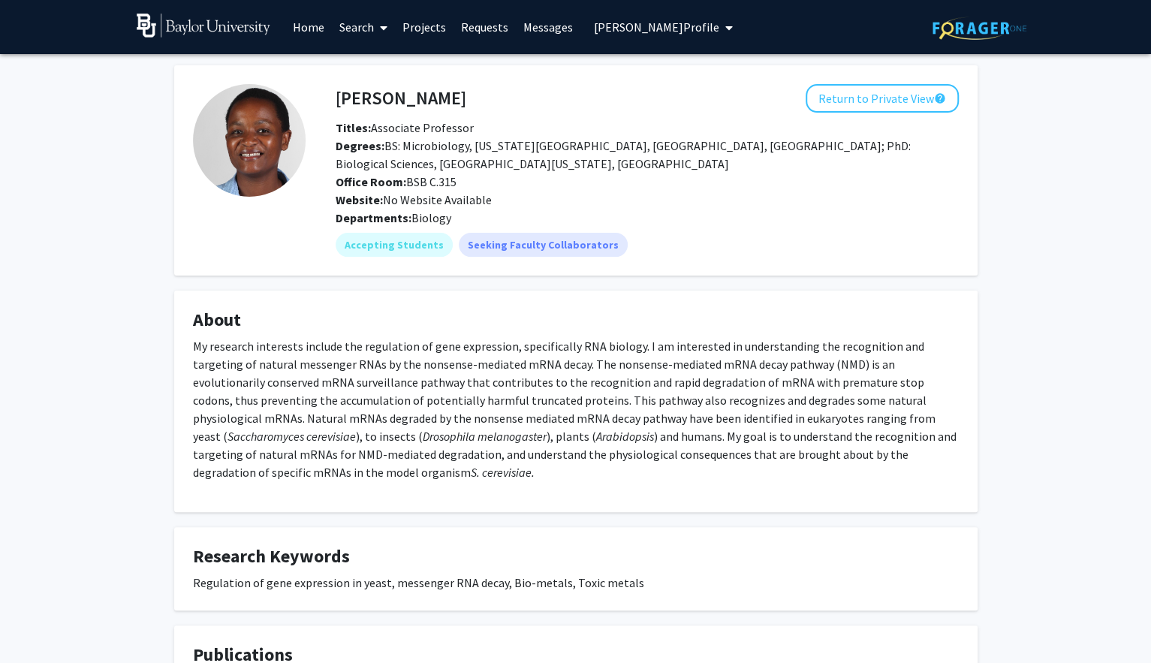
click at [548, 32] on link "Messages" at bounding box center [548, 27] width 65 height 53
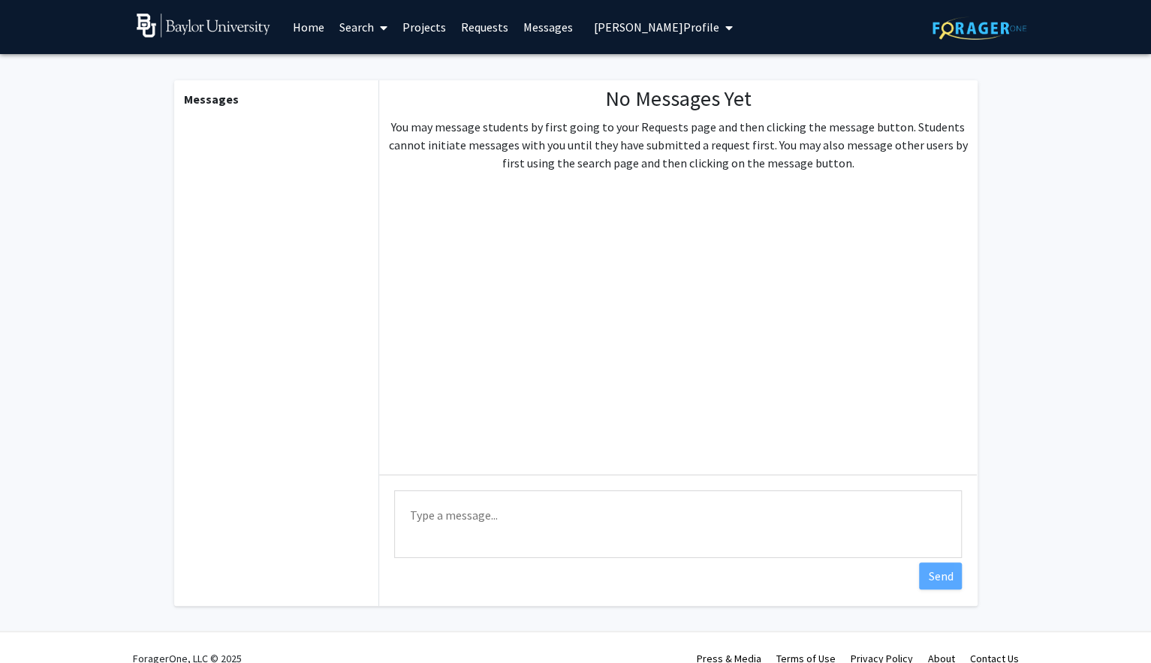
click at [465, 26] on link "Requests" at bounding box center [485, 27] width 62 height 53
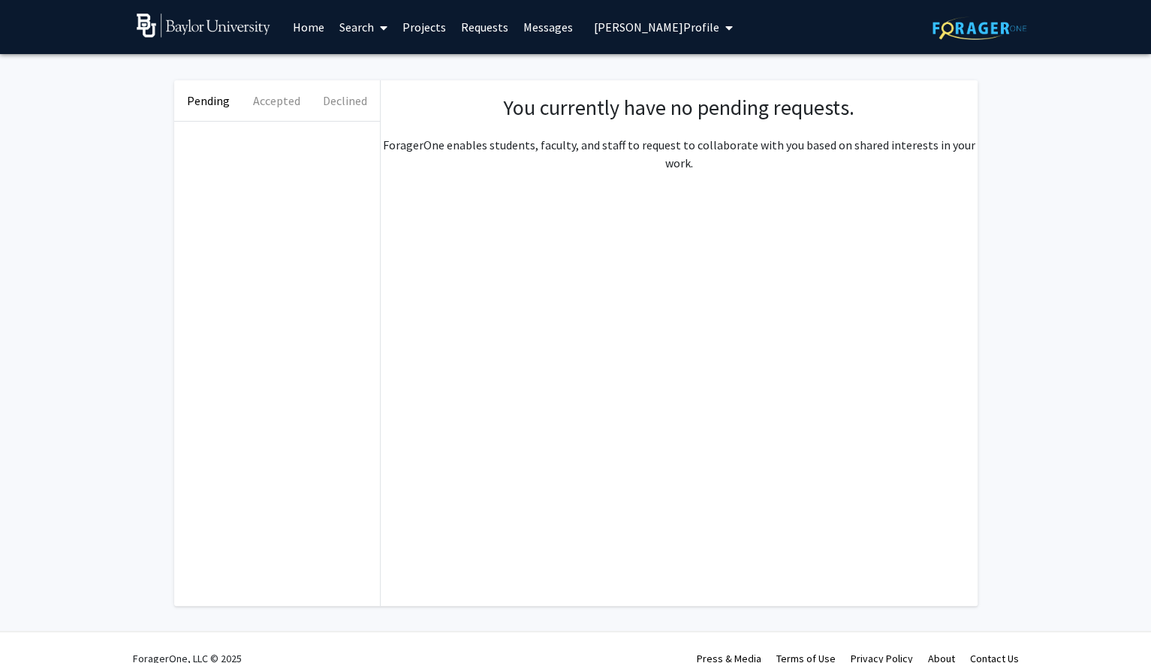
click at [594, 30] on span "[PERSON_NAME] Profile" at bounding box center [656, 27] width 125 height 15
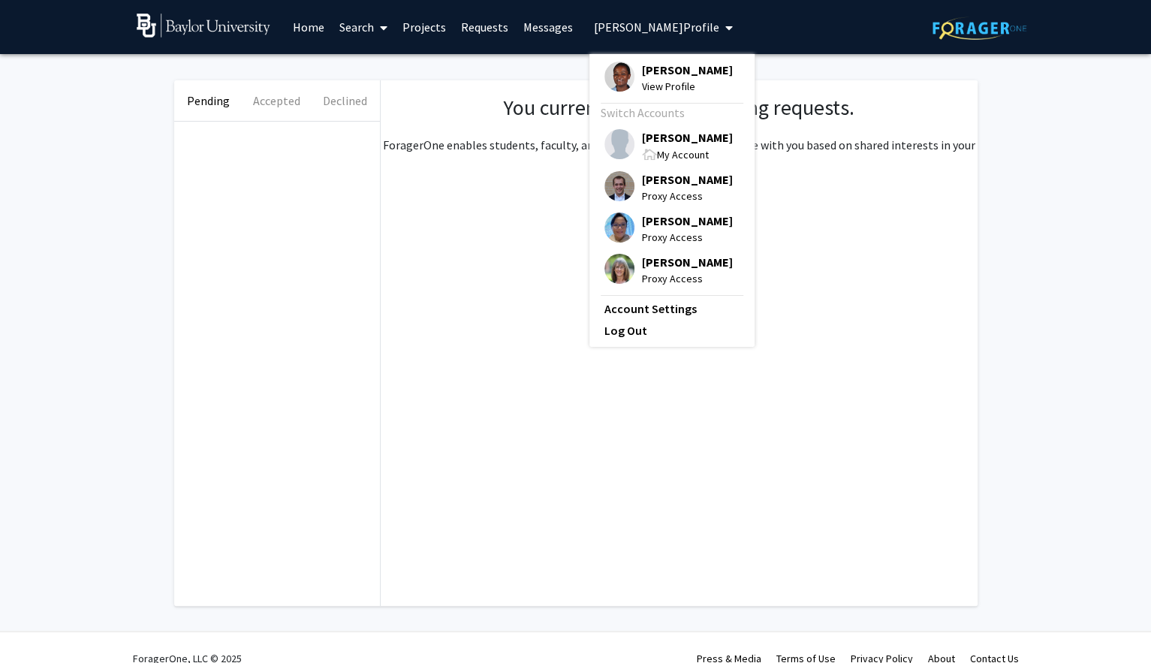
click at [635, 136] on div "[PERSON_NAME] My Account" at bounding box center [669, 146] width 128 height 34
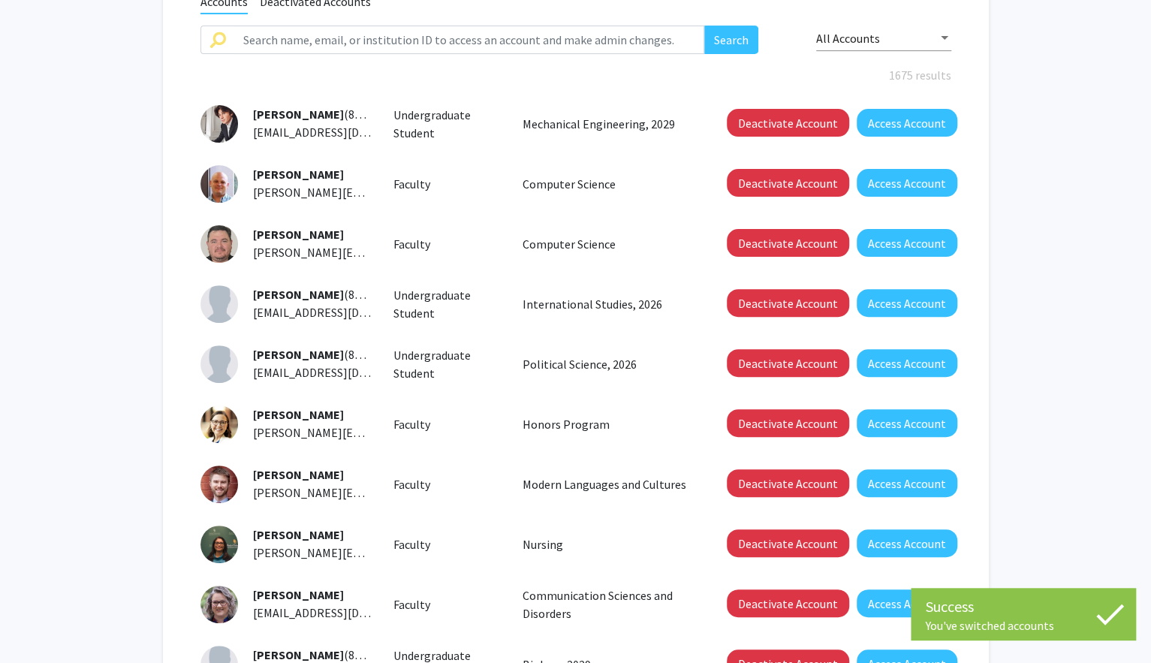
scroll to position [222, 0]
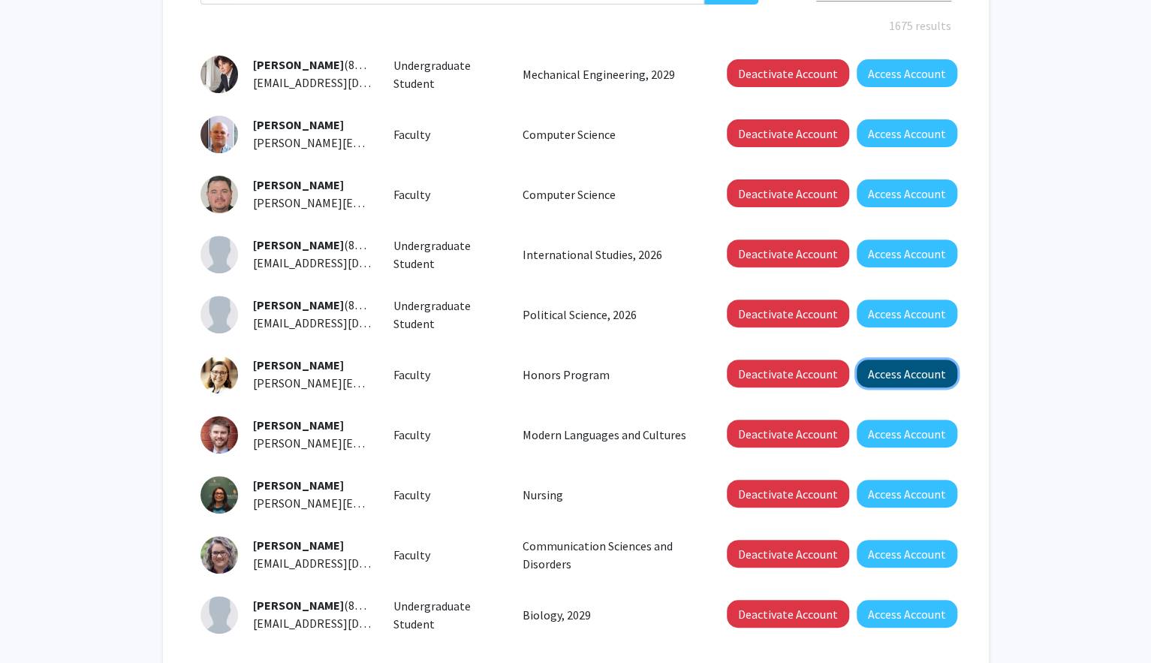
click at [894, 374] on button "Access Account" at bounding box center [907, 374] width 101 height 28
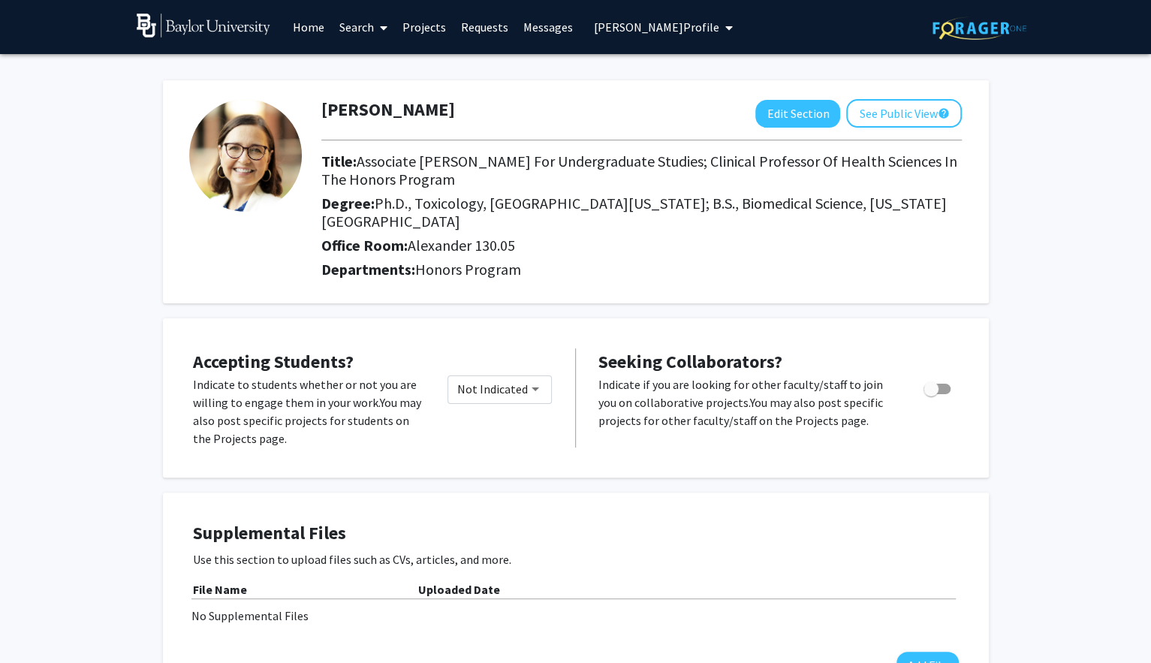
click at [905, 93] on div "[PERSON_NAME] Edit Section See Public View help Title: Associate [PERSON_NAME] …" at bounding box center [576, 191] width 826 height 223
click at [901, 106] on button "See Public View help" at bounding box center [904, 113] width 116 height 29
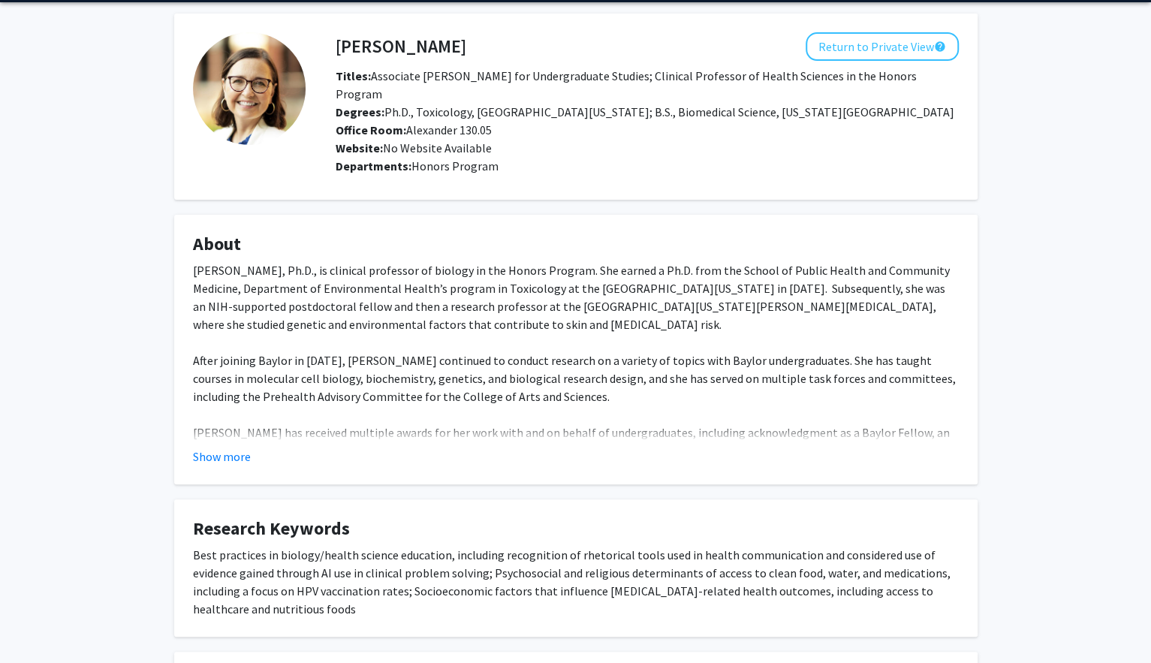
scroll to position [39, 0]
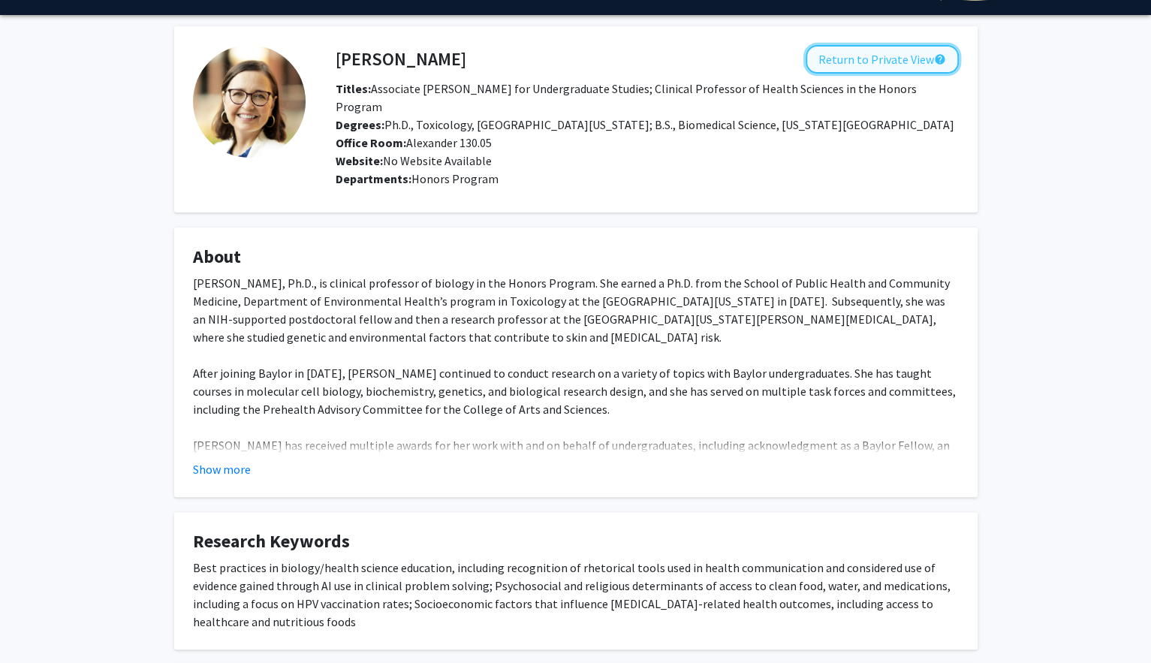
click at [830, 63] on button "Return to Private View help" at bounding box center [882, 59] width 153 height 29
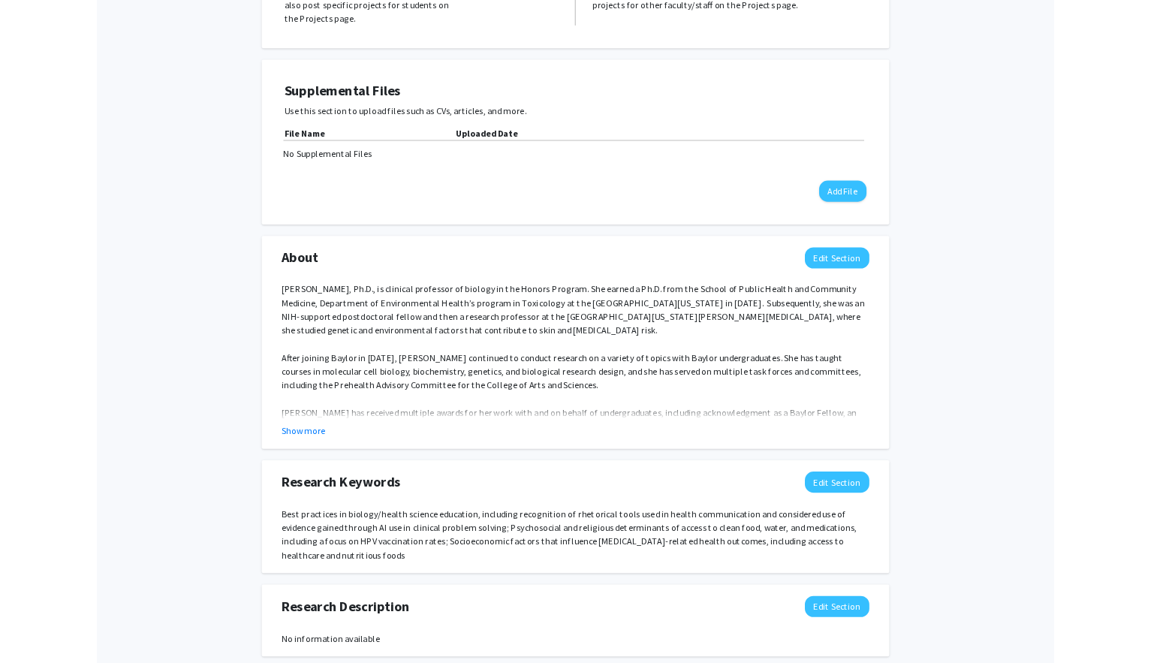
scroll to position [414, 0]
